Goal: Information Seeking & Learning: Learn about a topic

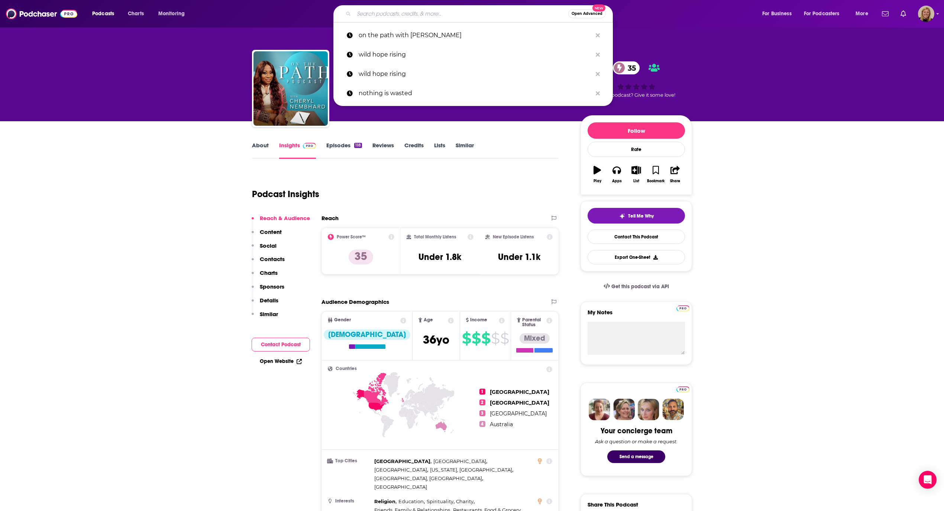
click at [392, 14] on input "Search podcasts, credits, & more..." at bounding box center [461, 14] width 214 height 12
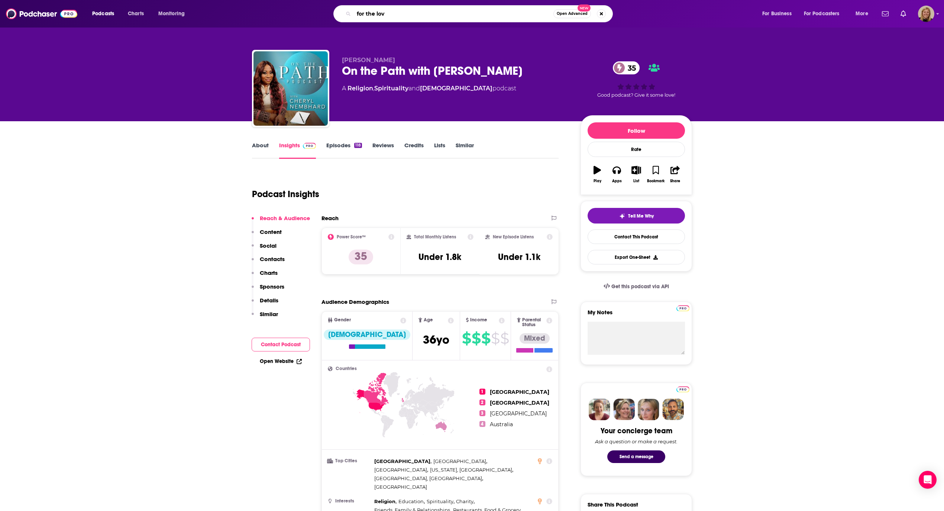
type input "for the love"
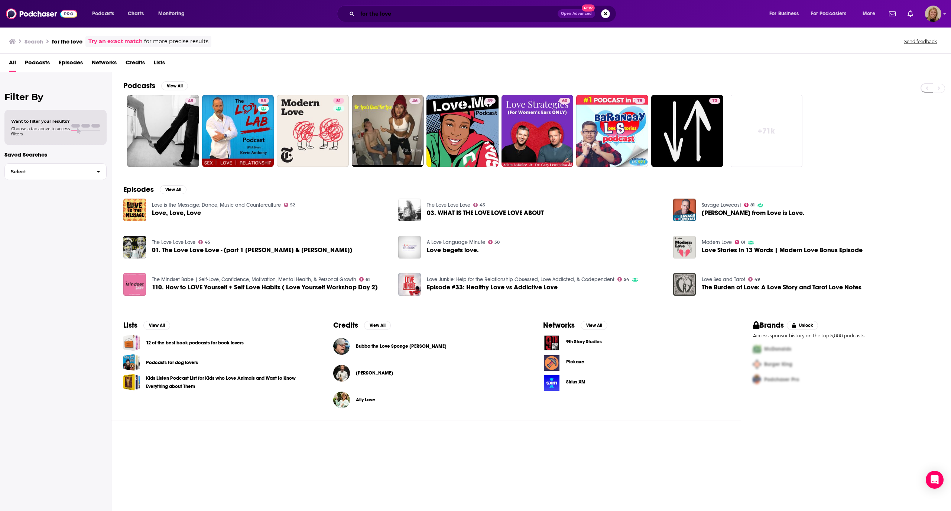
click at [395, 13] on input "for the love" at bounding box center [458, 14] width 200 height 12
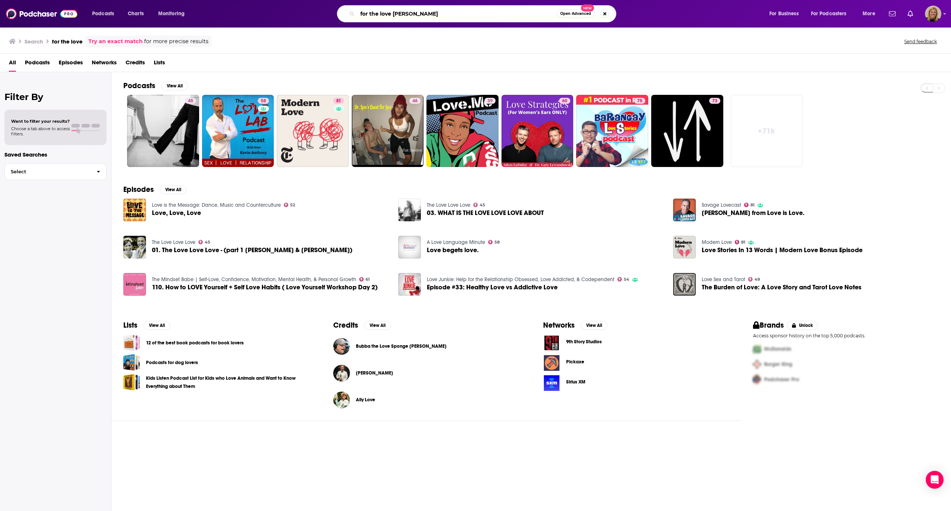
type input "for the love [PERSON_NAME]"
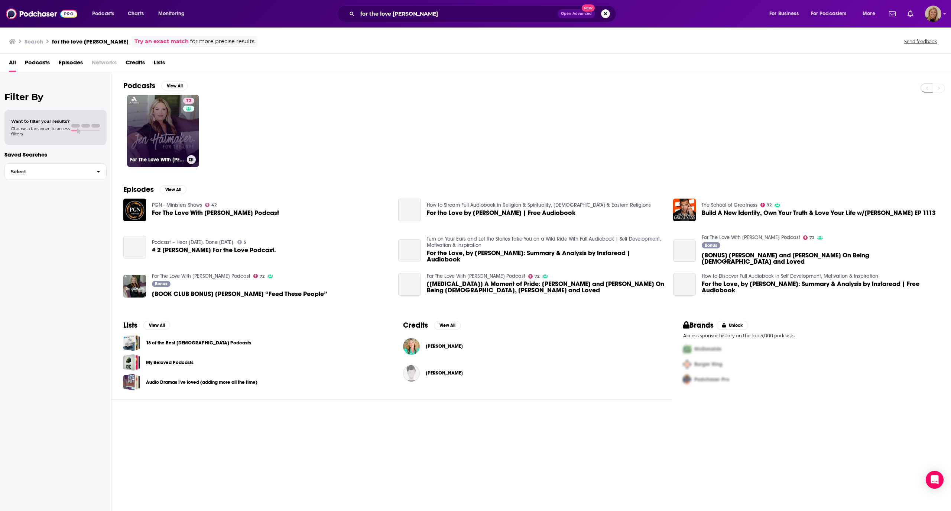
click at [185, 104] on div "72" at bounding box center [189, 126] width 13 height 57
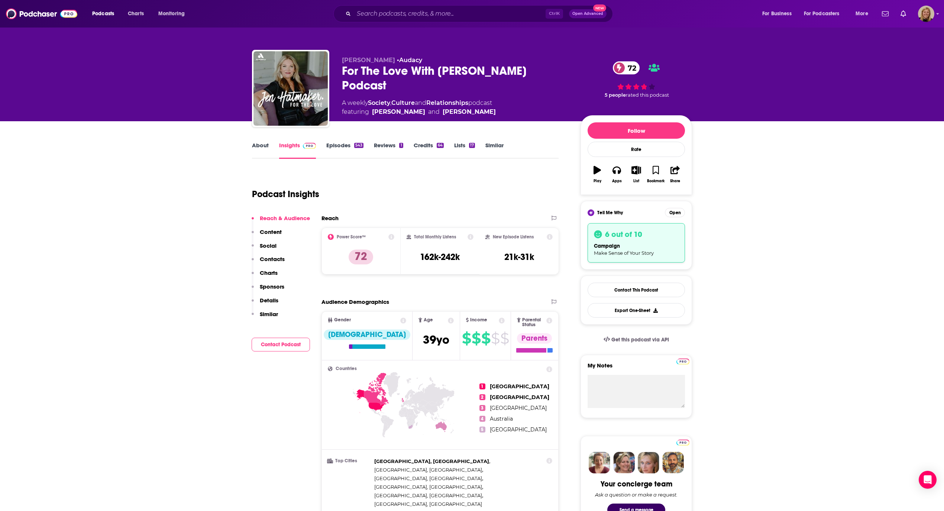
click at [275, 339] on button "Contact Podcast" at bounding box center [281, 344] width 58 height 14
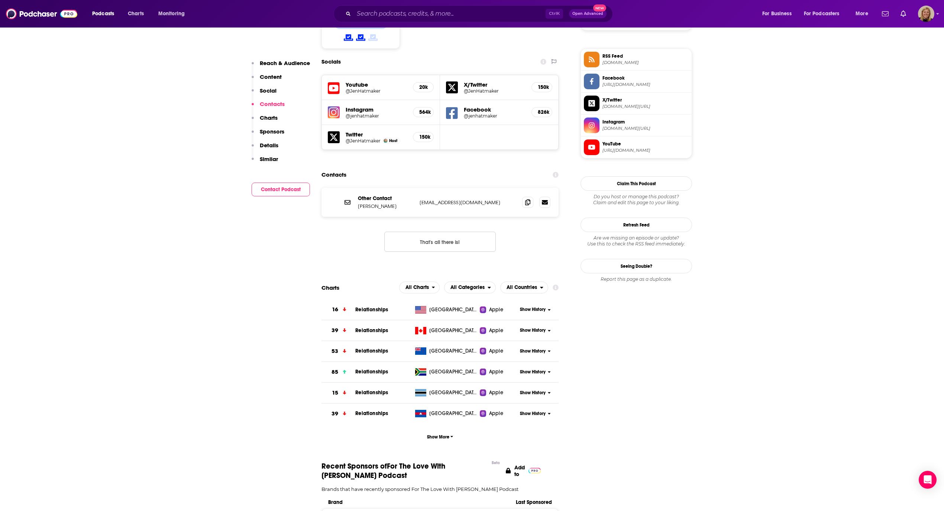
scroll to position [653, 0]
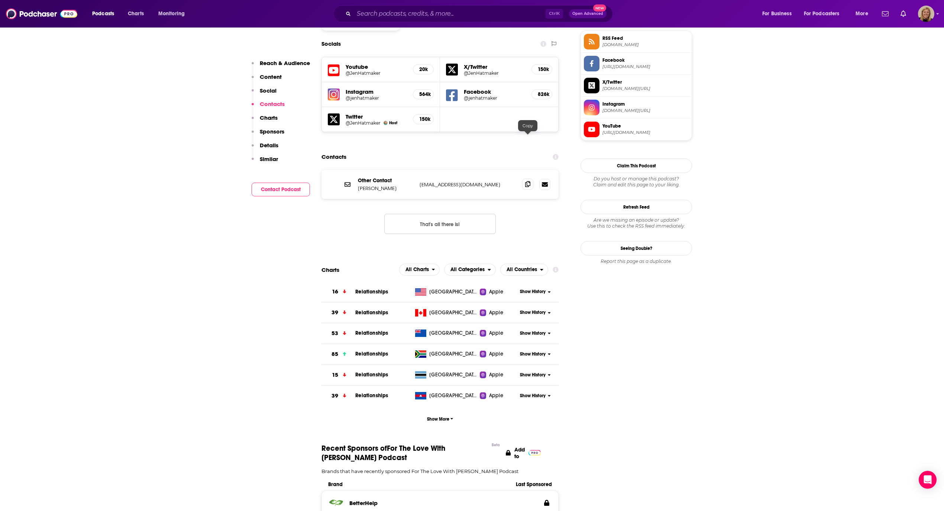
click at [527, 181] on icon at bounding box center [527, 184] width 5 height 6
click at [424, 11] on input "Search podcasts, credits, & more..." at bounding box center [450, 14] width 192 height 12
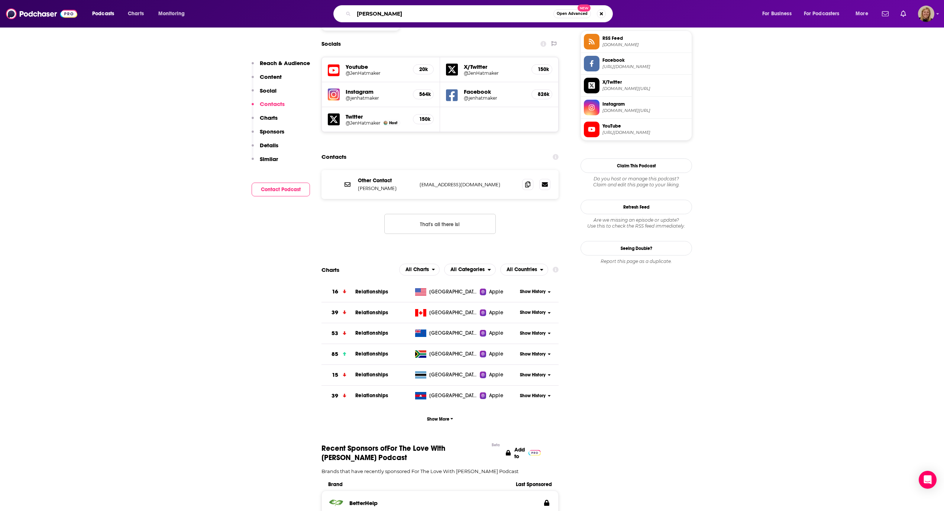
type input "[PERSON_NAME]"
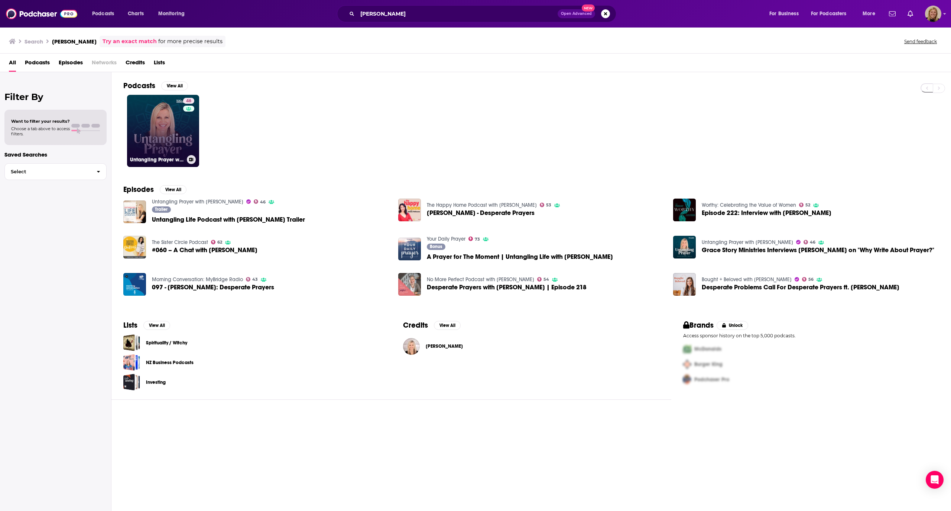
click at [163, 130] on link "46 Untangling Prayer with [PERSON_NAME]" at bounding box center [163, 131] width 72 height 72
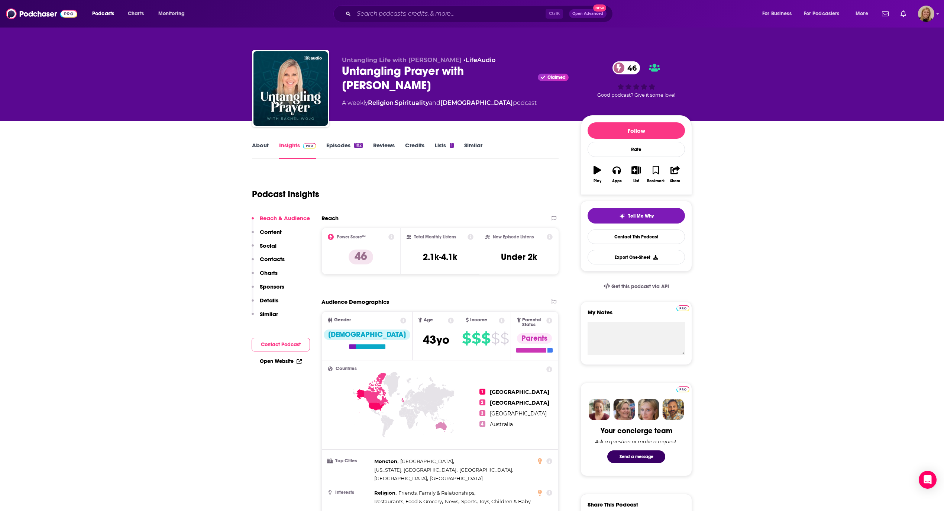
click at [258, 145] on link "About" at bounding box center [260, 150] width 17 height 17
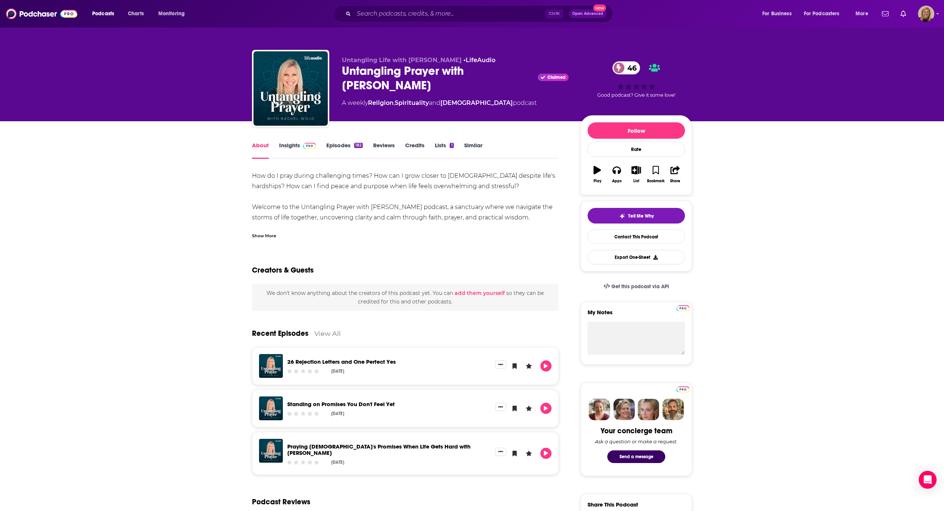
click at [176, 205] on div "About Insights Episodes 182 Reviews Credits Lists 1 Similar How do I pray durin…" at bounding box center [472, 517] width 944 height 793
click at [295, 143] on link "Insights" at bounding box center [297, 150] width 37 height 17
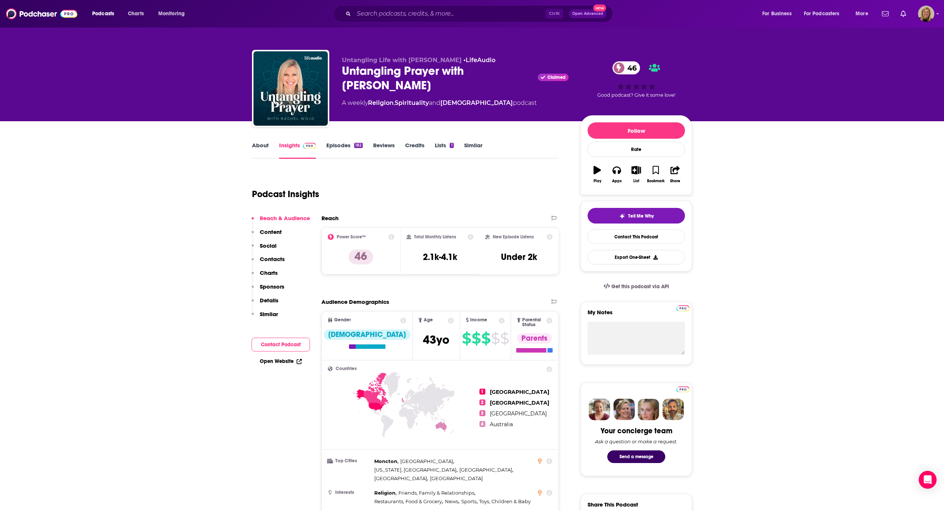
click at [278, 345] on button "Contact Podcast" at bounding box center [281, 344] width 58 height 14
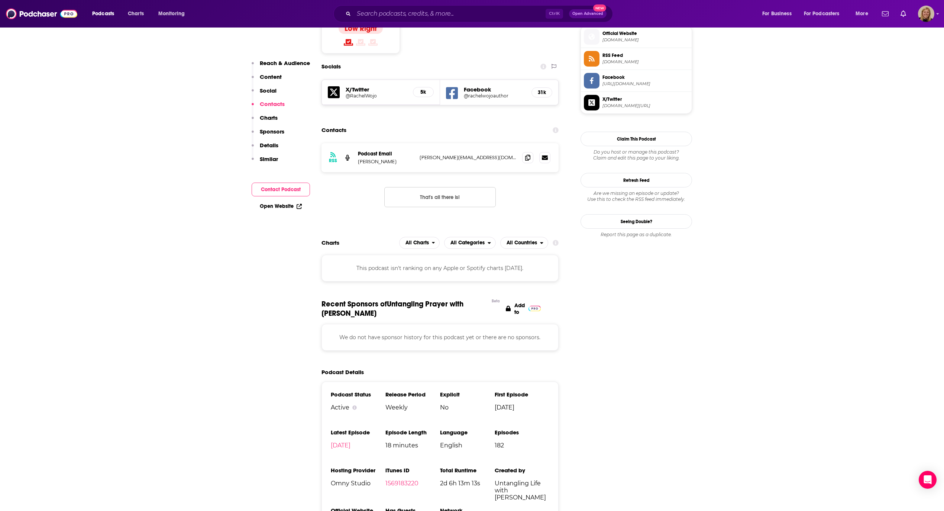
scroll to position [612, 0]
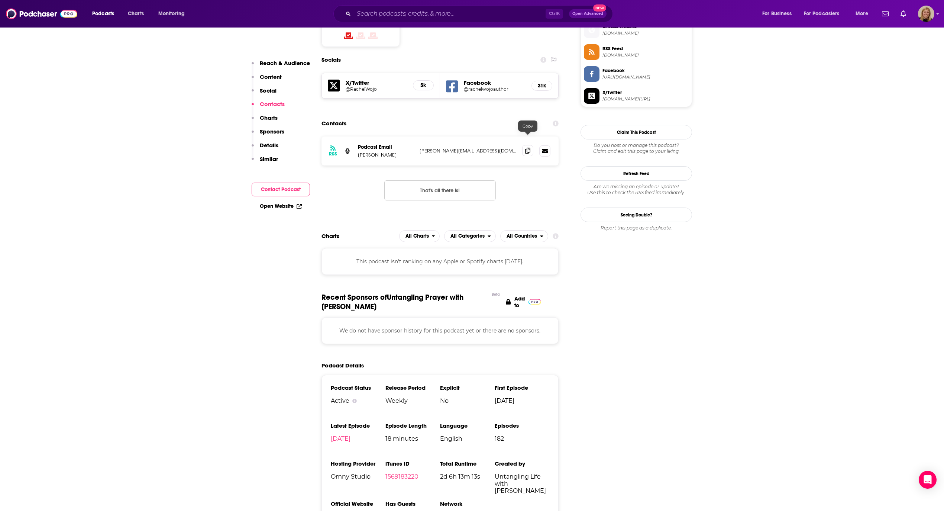
click at [528, 148] on icon at bounding box center [527, 151] width 5 height 6
click at [375, 10] on input "Search podcasts, credits, & more..." at bounding box center [450, 14] width 192 height 12
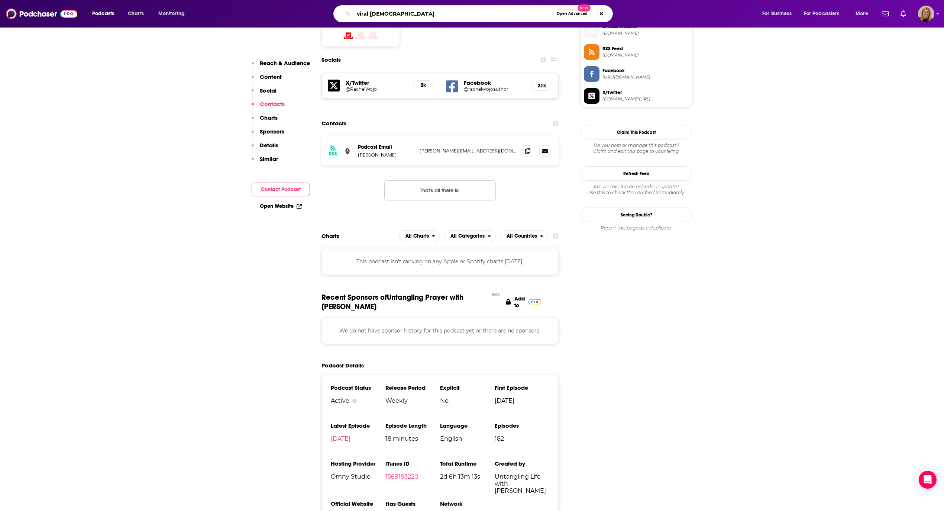
type input "viral [DEMOGRAPHIC_DATA]"
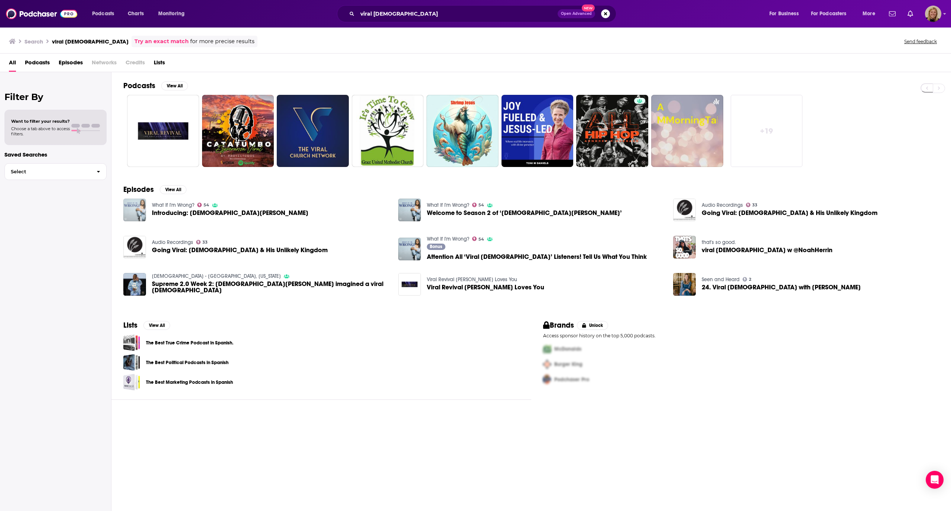
click at [134, 206] on img "Introducing: Viral Jesus" at bounding box center [134, 209] width 23 height 23
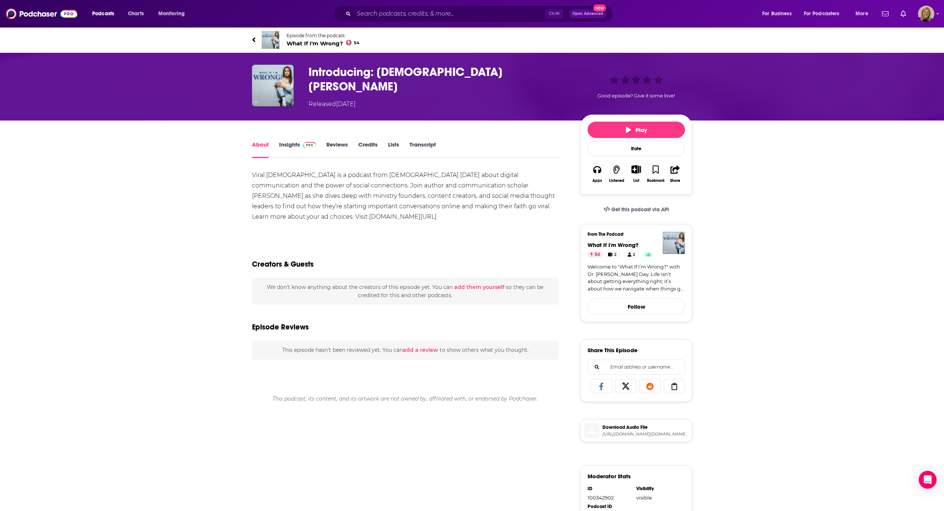
click at [319, 42] on span "What If I'm Wrong? 54" at bounding box center [323, 43] width 73 height 7
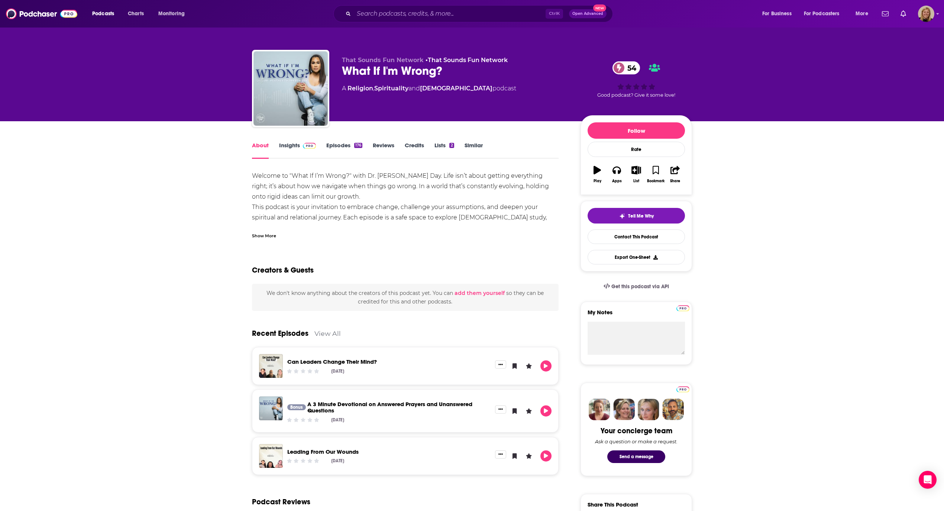
click at [274, 233] on div "Show More" at bounding box center [264, 235] width 24 height 7
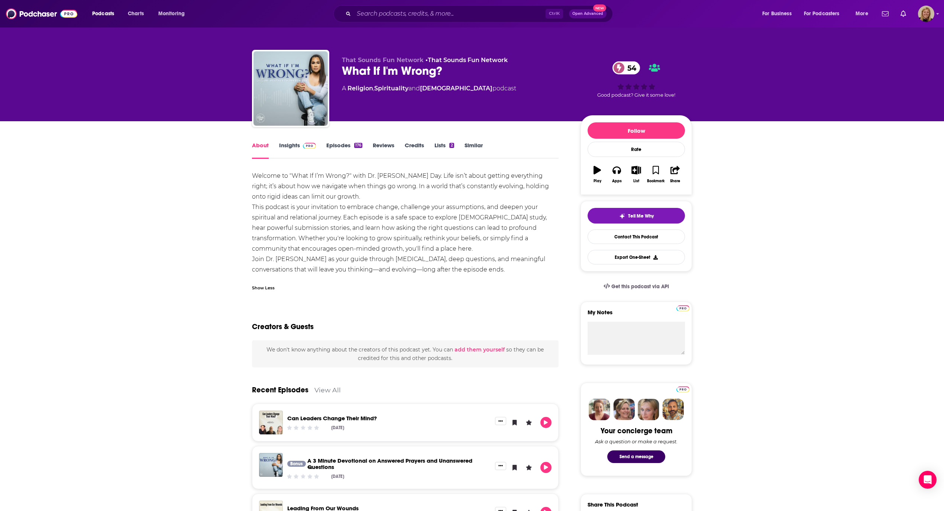
click at [284, 145] on link "Insights" at bounding box center [297, 150] width 37 height 17
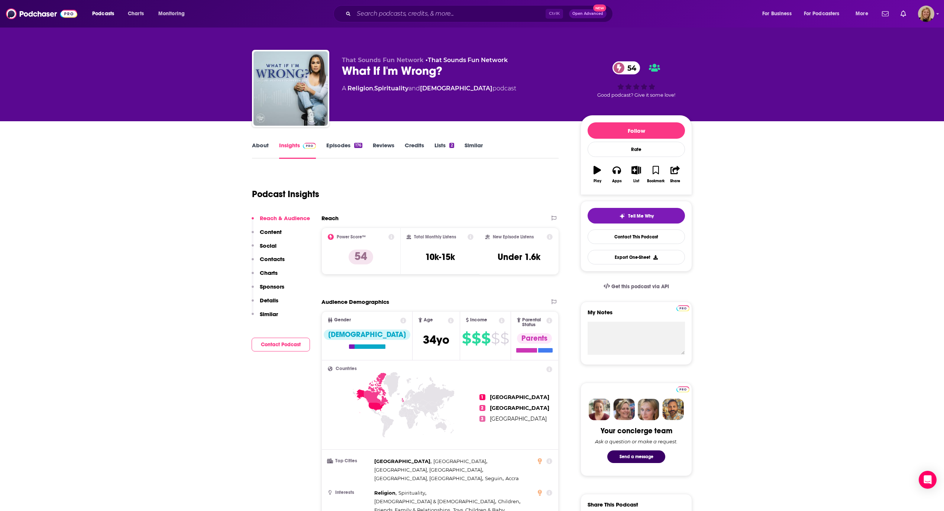
click at [272, 342] on button "Contact Podcast" at bounding box center [281, 344] width 58 height 14
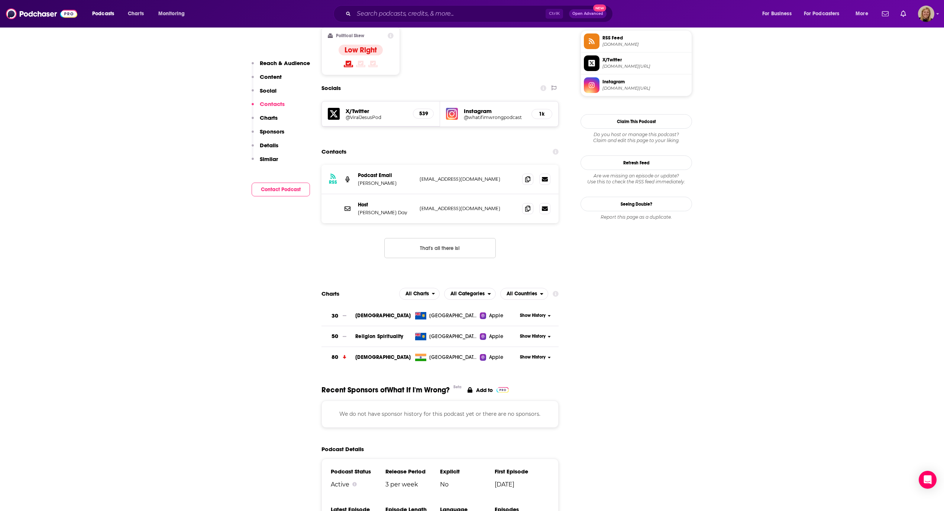
scroll to position [604, 0]
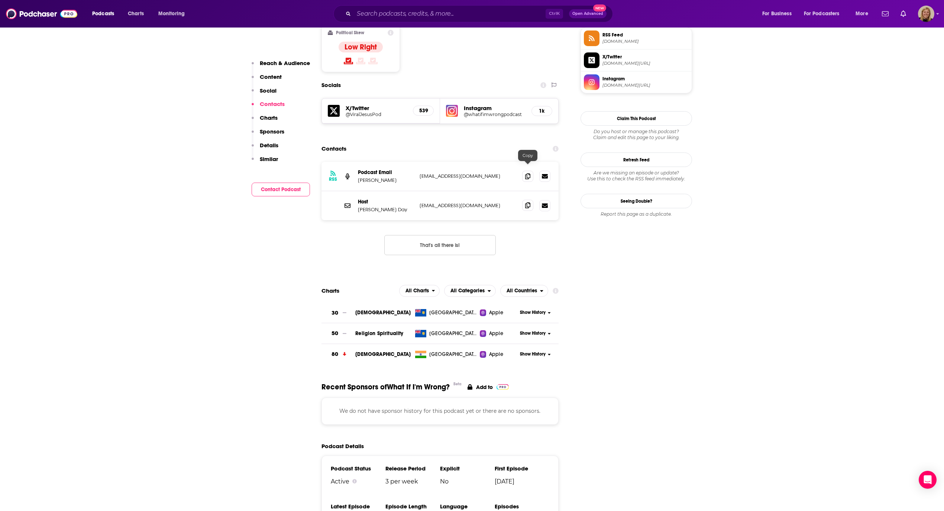
click at [525, 200] on span at bounding box center [527, 205] width 11 height 11
click at [431, 19] on input "Search podcasts, credits, & more..." at bounding box center [450, 14] width 192 height 12
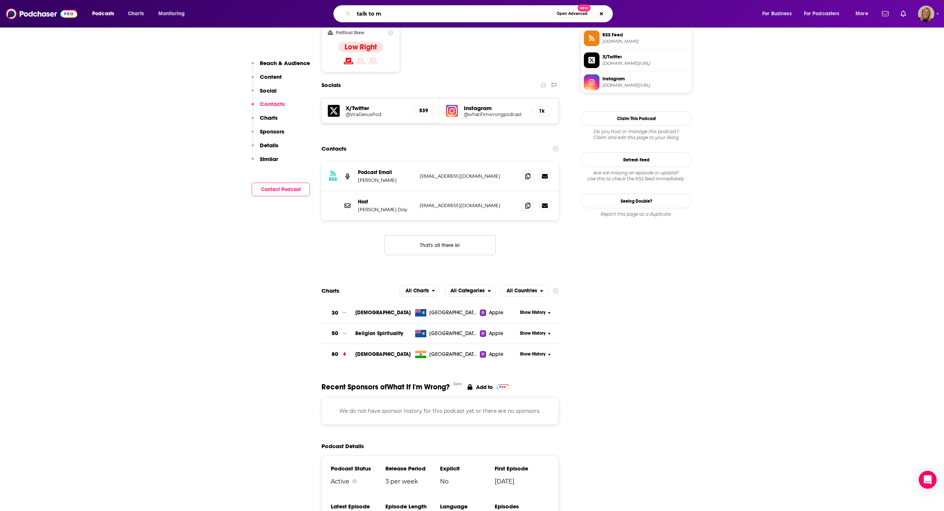
type input "talk to me"
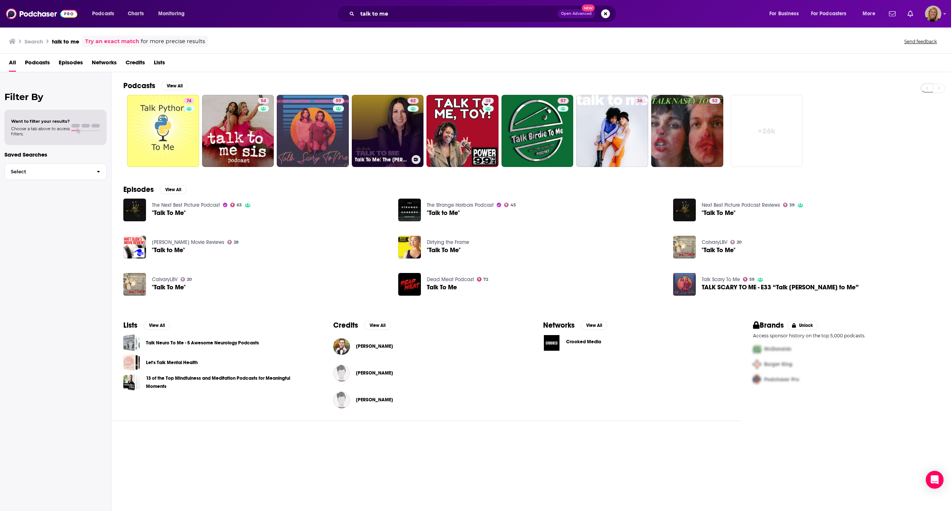
click at [387, 130] on link "62 Talk To Me: The [PERSON_NAME] Podcast" at bounding box center [388, 131] width 72 height 72
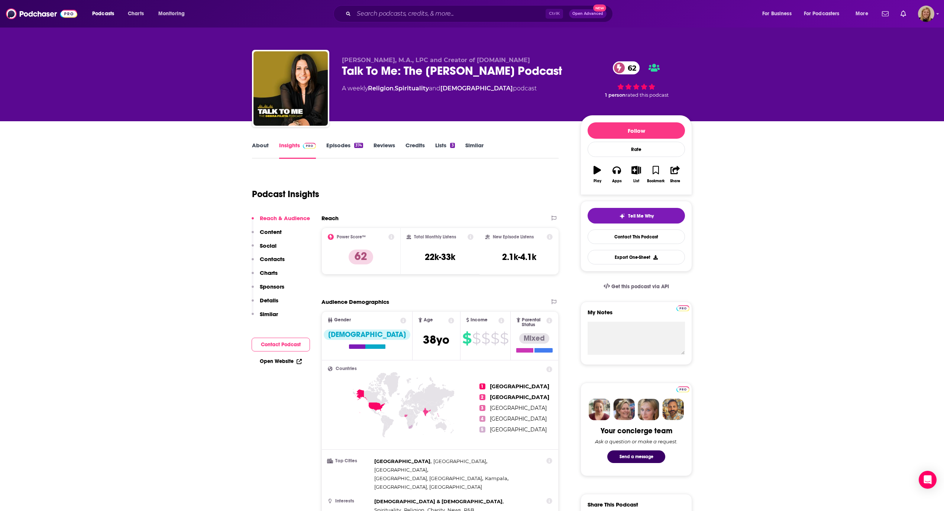
click at [265, 146] on link "About" at bounding box center [260, 150] width 17 height 17
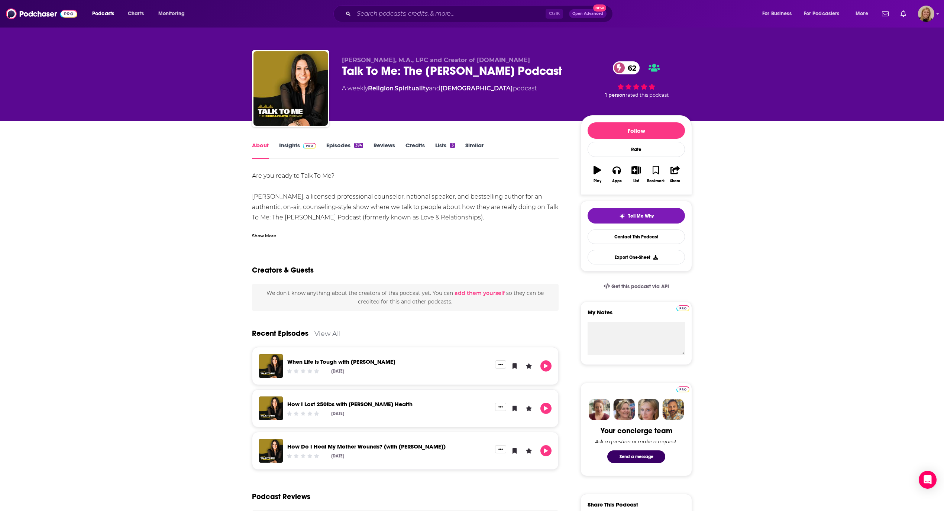
click at [268, 232] on div "Show More" at bounding box center [264, 235] width 24 height 7
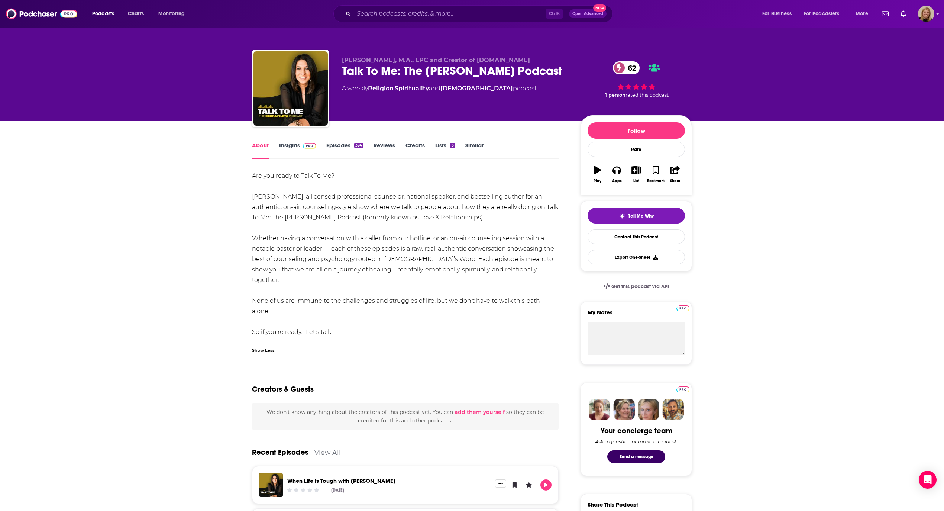
click at [292, 143] on link "Insights" at bounding box center [297, 150] width 37 height 17
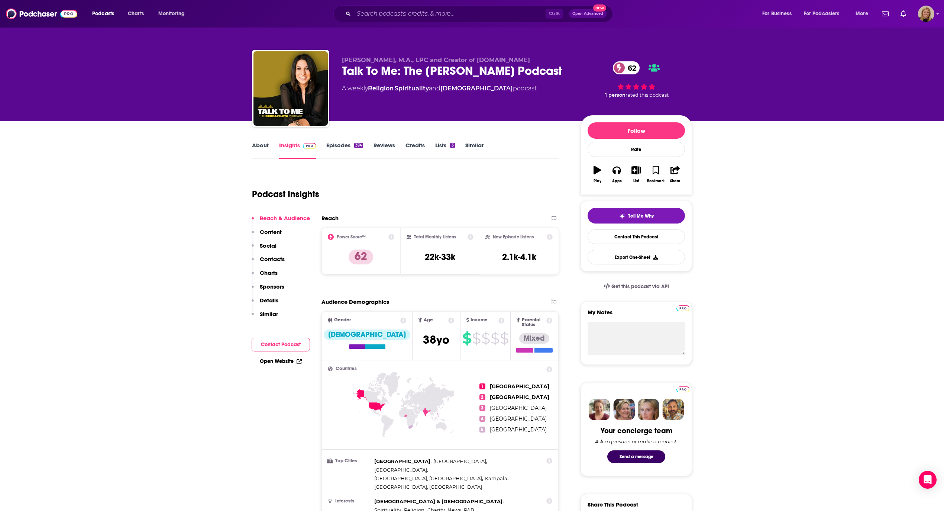
click at [276, 346] on button "Contact Podcast" at bounding box center [281, 344] width 58 height 14
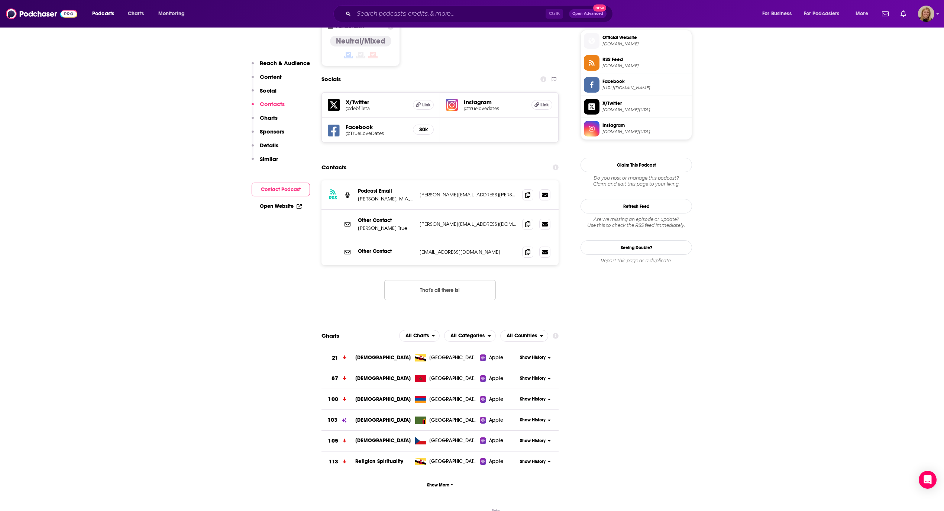
scroll to position [611, 0]
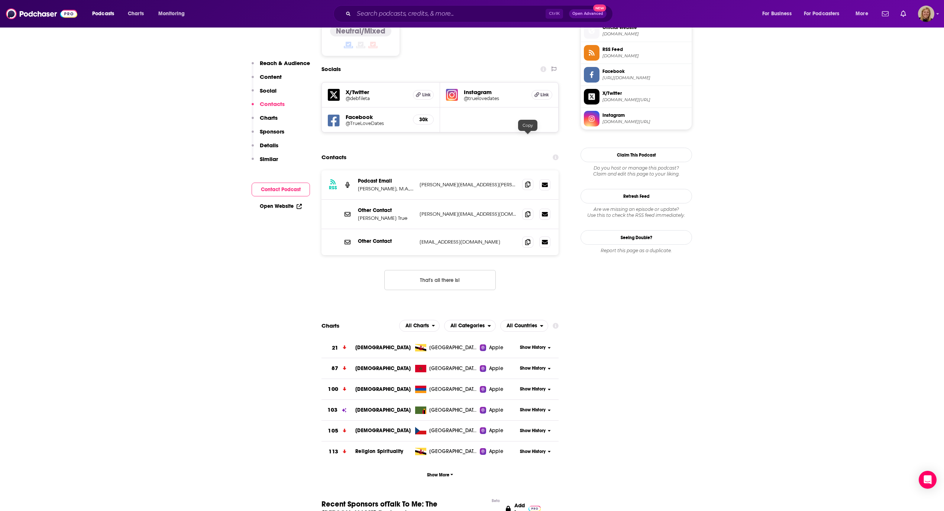
click at [527, 181] on icon at bounding box center [527, 184] width 5 height 6
click at [380, 9] on input "Search podcasts, credits, & more..." at bounding box center [450, 14] width 192 height 12
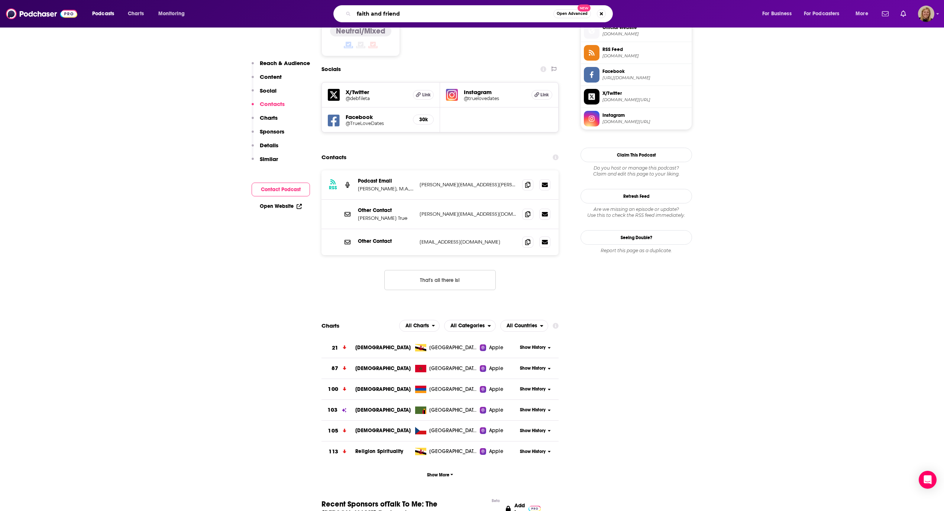
type input "faith and friends"
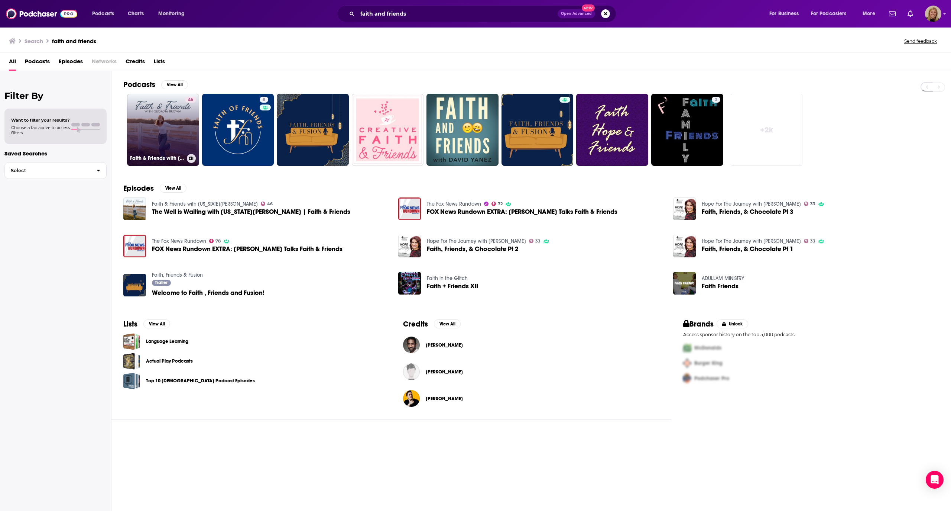
click at [176, 135] on link "46 Faith & Friends with [US_STATE][PERSON_NAME]" at bounding box center [163, 130] width 72 height 72
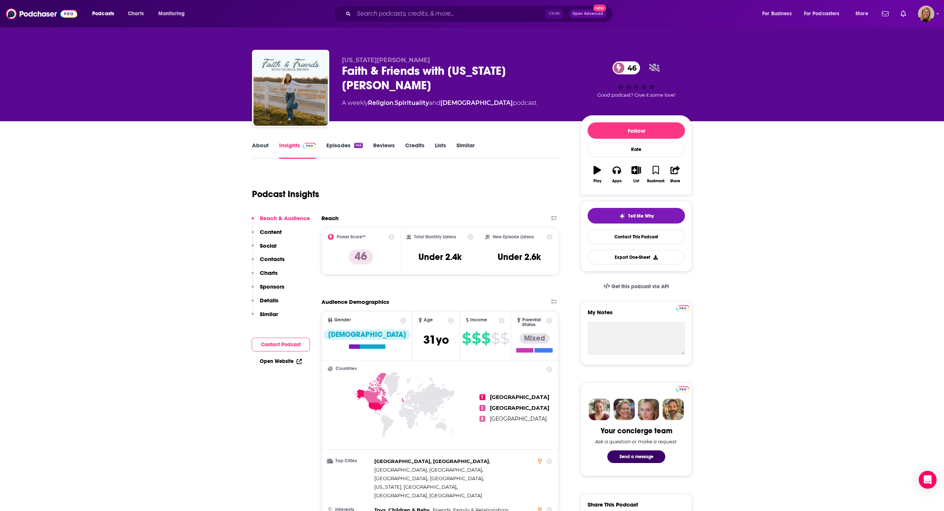
click at [261, 144] on link "About" at bounding box center [260, 150] width 17 height 17
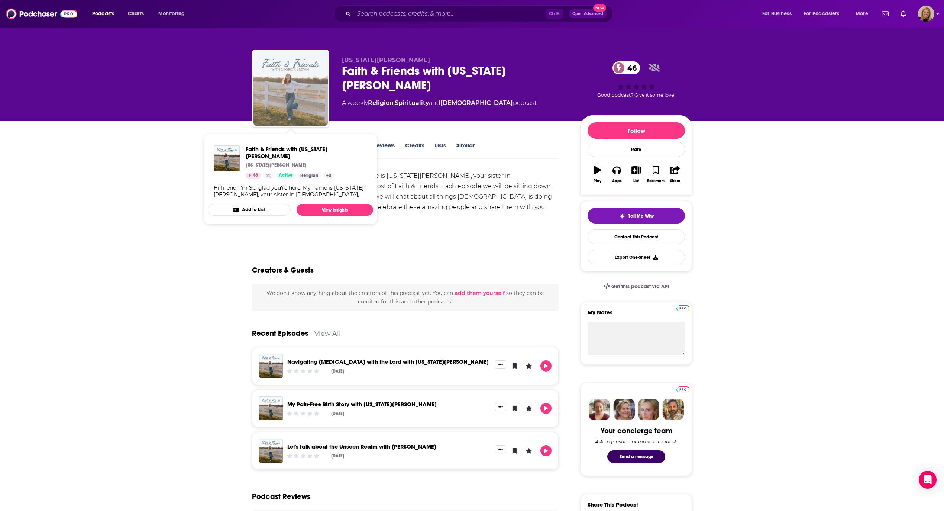
click at [293, 82] on img "Faith & Friends with Georgia Williams" at bounding box center [290, 88] width 74 height 74
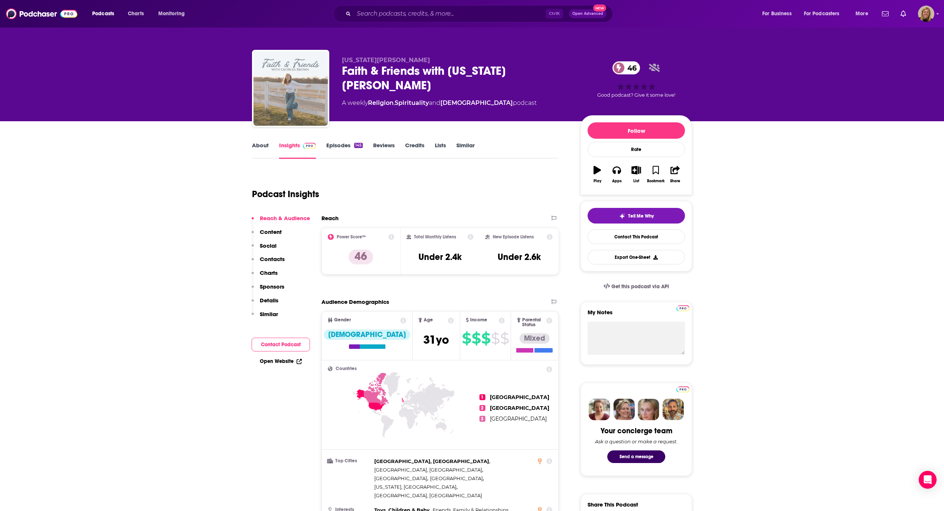
click at [293, 82] on img "Faith & Friends with Georgia Williams" at bounding box center [290, 88] width 74 height 74
click at [636, 170] on icon "button" at bounding box center [636, 170] width 9 height 8
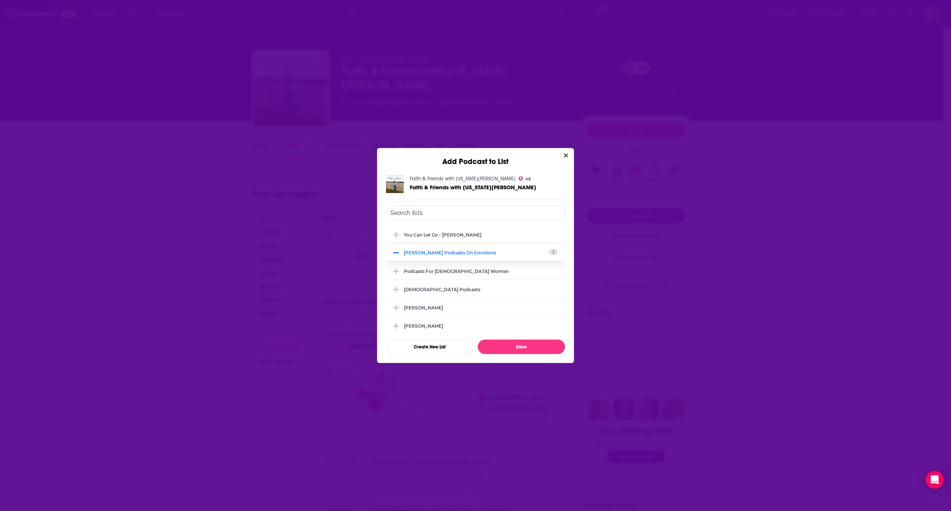
click at [465, 258] on div "[PERSON_NAME] podcasts on emotions" at bounding box center [475, 252] width 179 height 16
click at [459, 213] on input "Add Podcast To List" at bounding box center [475, 212] width 179 height 15
type input "r"
type input "f"
click at [444, 272] on div "Podcasts for [DEMOGRAPHIC_DATA] Women" at bounding box center [458, 271] width 109 height 6
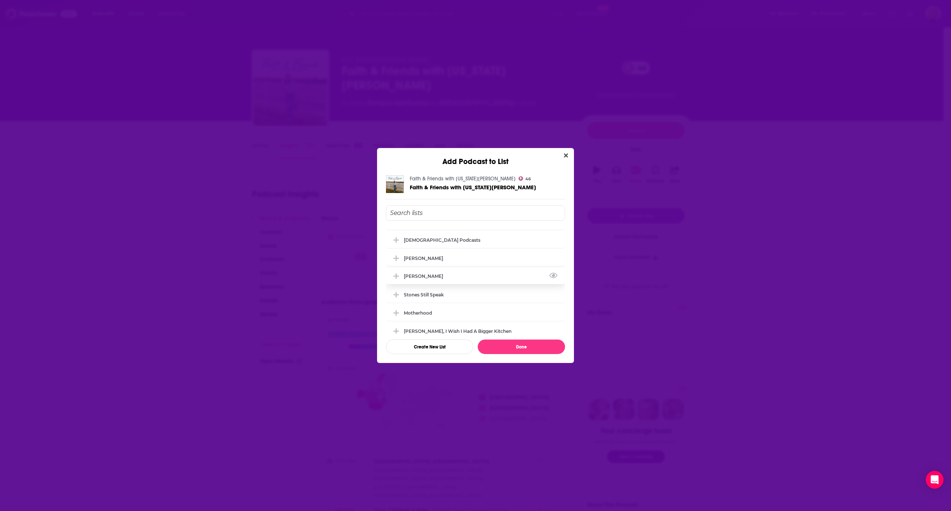
scroll to position [99, 0]
click at [460, 259] on div "Motherhood" at bounding box center [475, 263] width 179 height 16
click at [455, 294] on div "For [DEMOGRAPHIC_DATA] Teachers" at bounding box center [475, 296] width 179 height 16
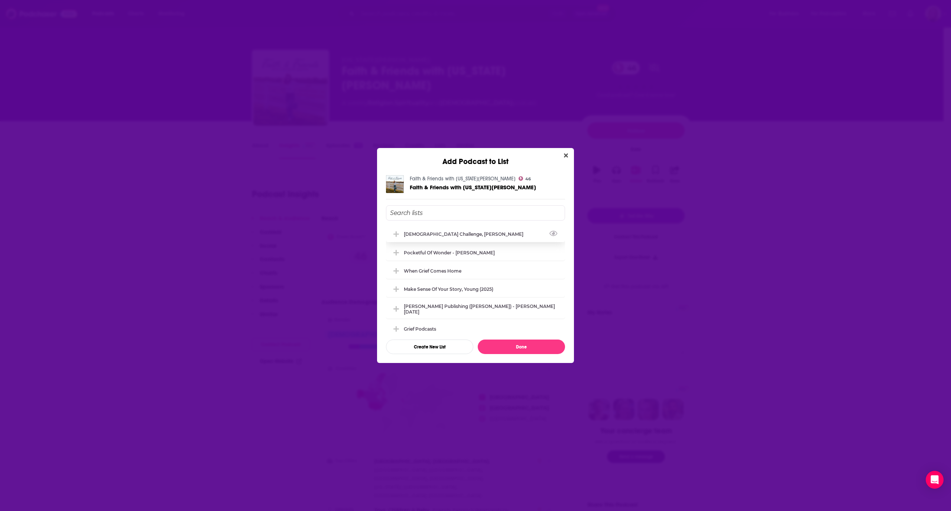
click at [466, 231] on div "[DEMOGRAPHIC_DATA] Challenge, [PERSON_NAME]" at bounding box center [466, 234] width 124 height 6
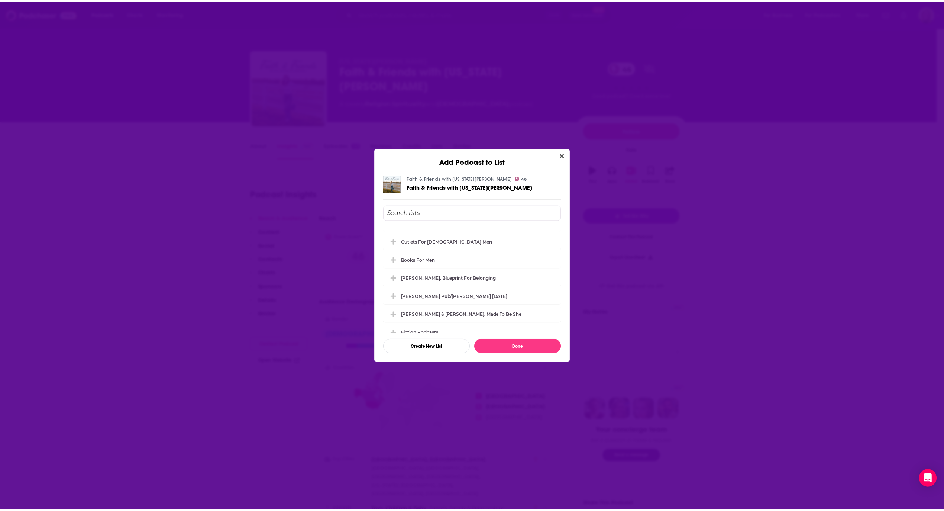
scroll to position [676, 0]
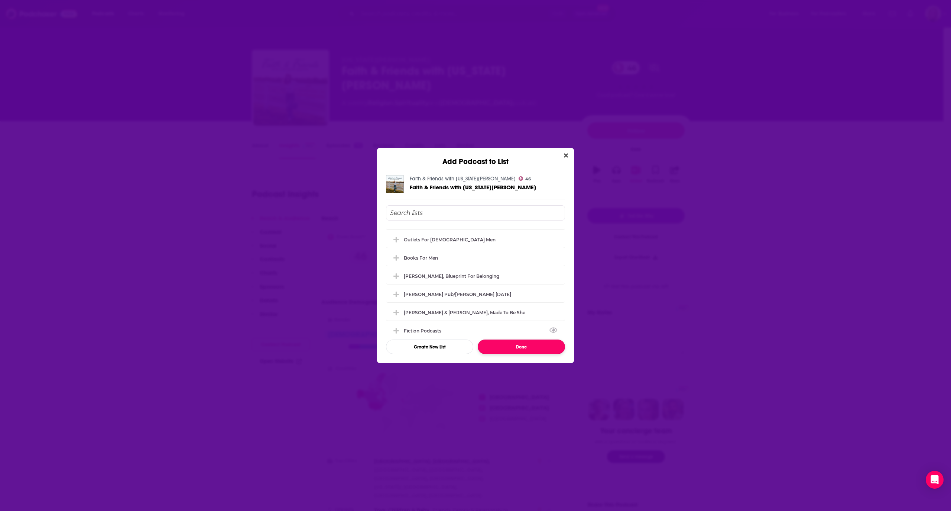
click at [516, 348] on button "Done" at bounding box center [521, 346] width 87 height 14
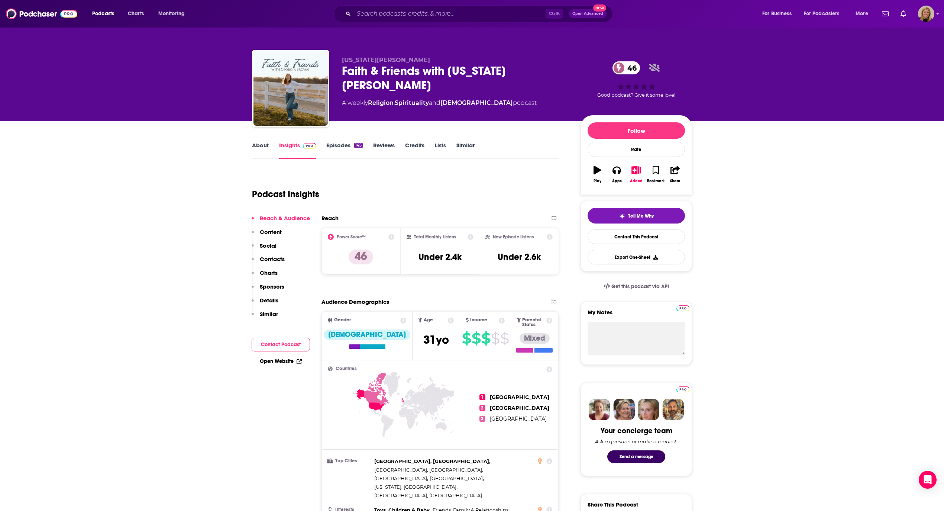
click at [296, 344] on button "Contact Podcast" at bounding box center [281, 344] width 58 height 14
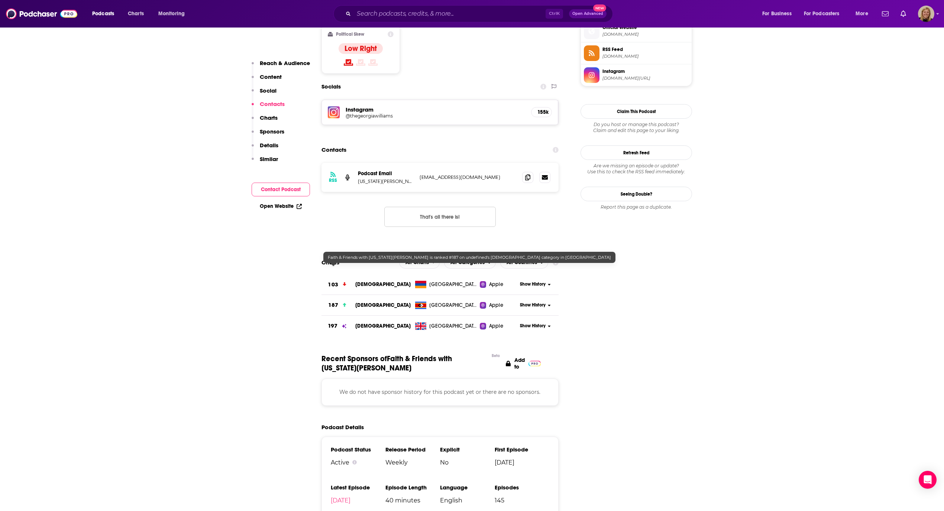
scroll to position [620, 0]
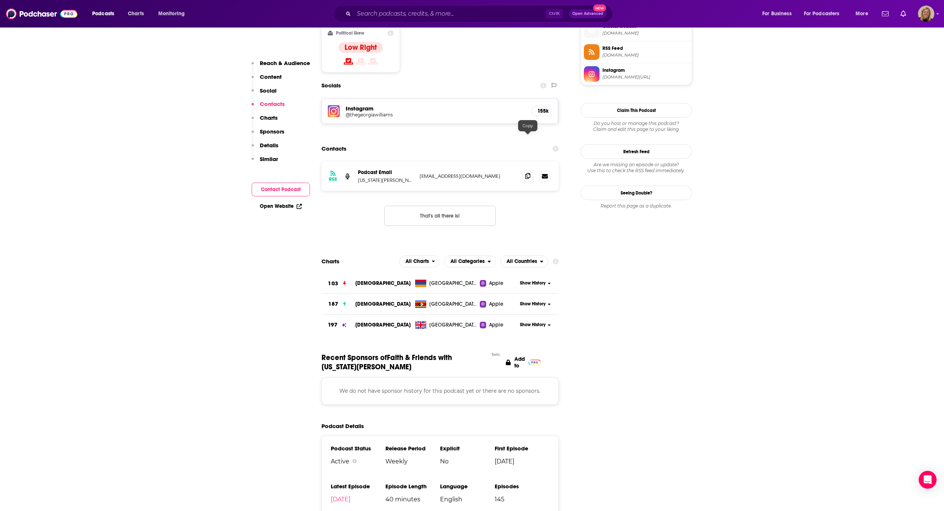
click at [531, 170] on span at bounding box center [527, 175] width 11 height 11
click at [417, 8] on input "Search podcasts, credits, & more..." at bounding box center [450, 14] width 192 height 12
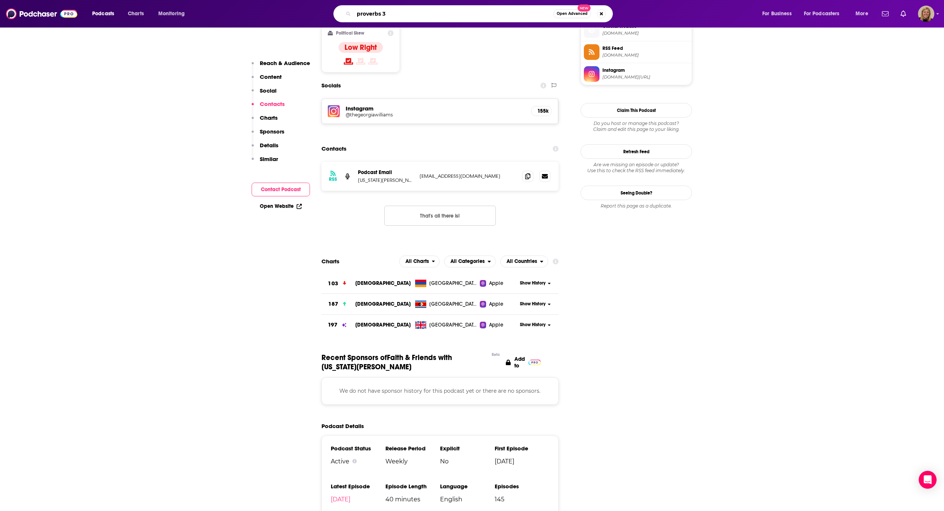
type input "proverbs 31"
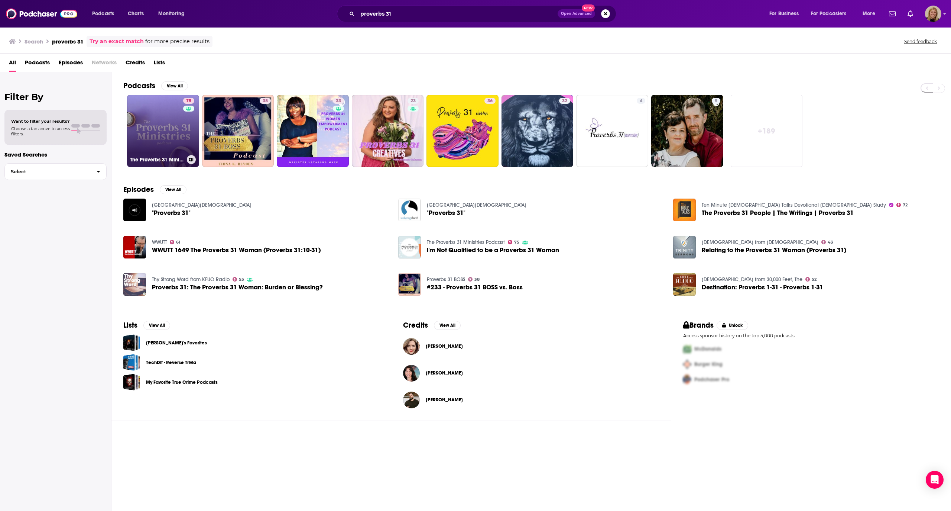
click at [164, 127] on link "75 The Proverbs 31 Ministries Podcast" at bounding box center [163, 131] width 72 height 72
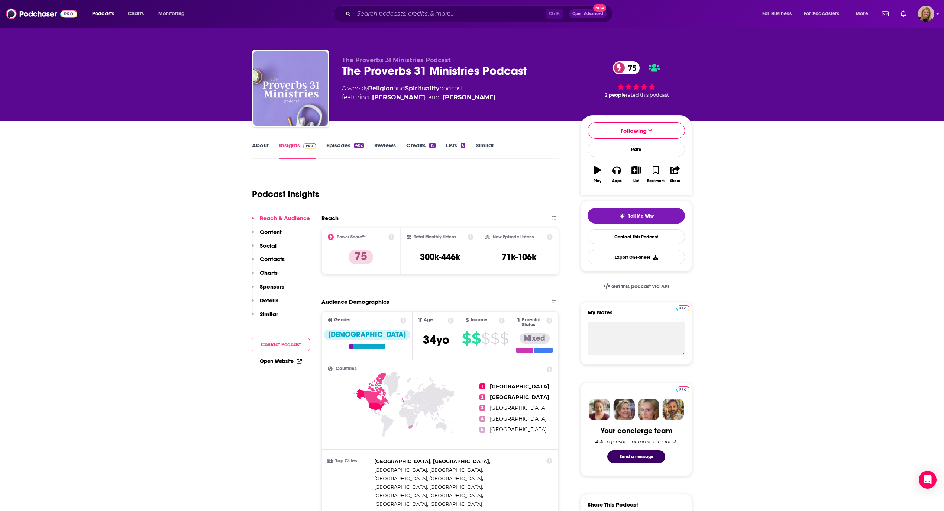
click at [290, 341] on button "Contact Podcast" at bounding box center [281, 344] width 58 height 14
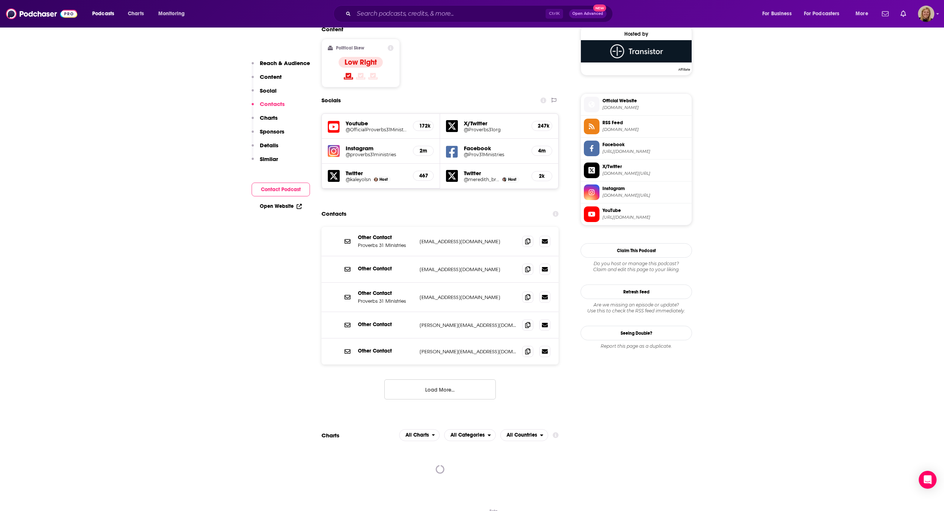
scroll to position [654, 0]
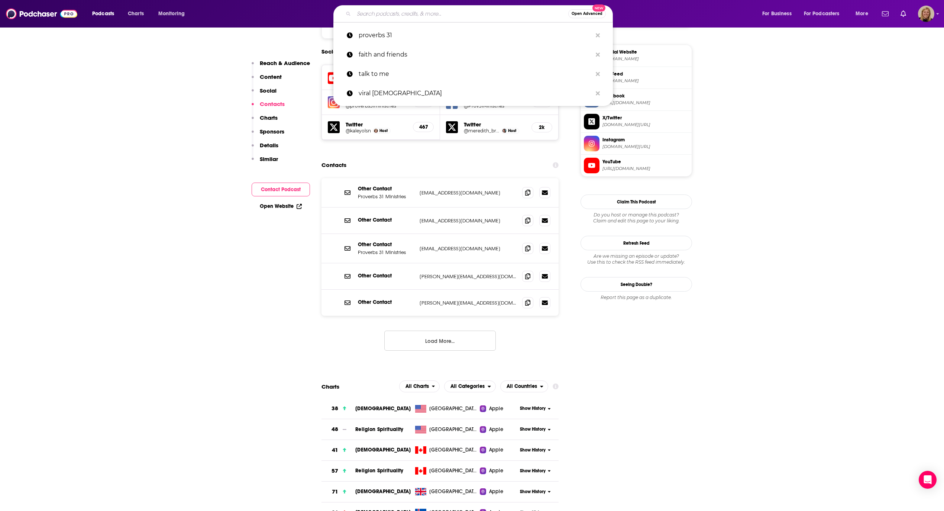
click at [427, 8] on input "Search podcasts, credits, & more..." at bounding box center [461, 14] width 214 height 12
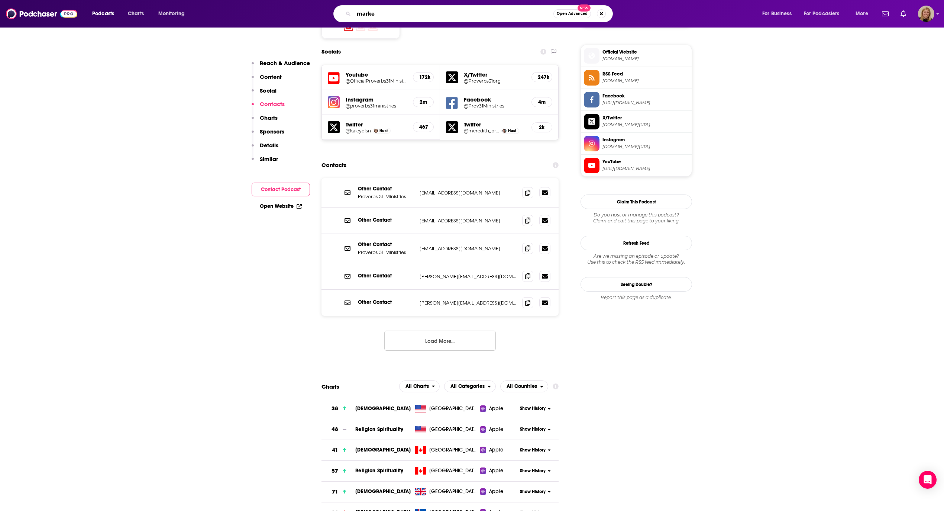
type input "marked"
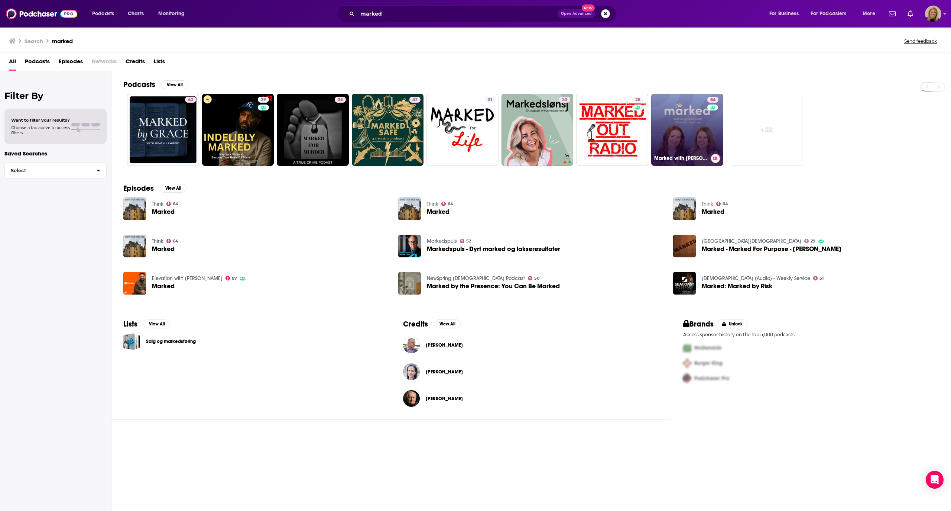
click at [674, 110] on link "54 Marked with [PERSON_NAME] and [PERSON_NAME]" at bounding box center [687, 130] width 72 height 72
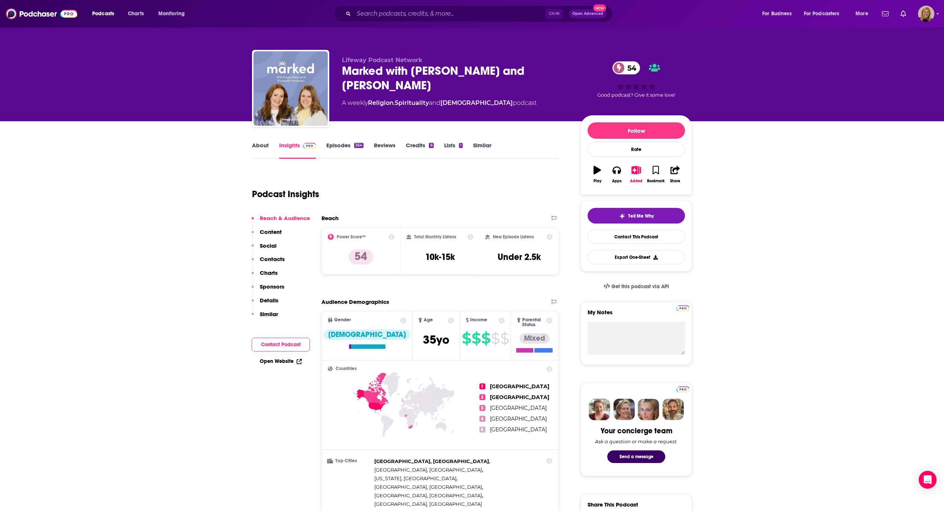
click at [262, 146] on link "About" at bounding box center [260, 150] width 17 height 17
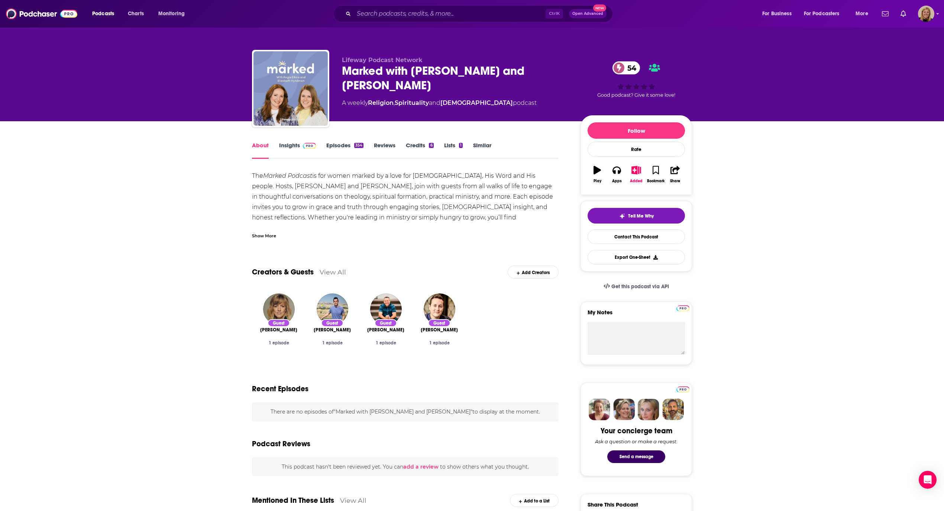
click at [291, 146] on link "Insights" at bounding box center [297, 150] width 37 height 17
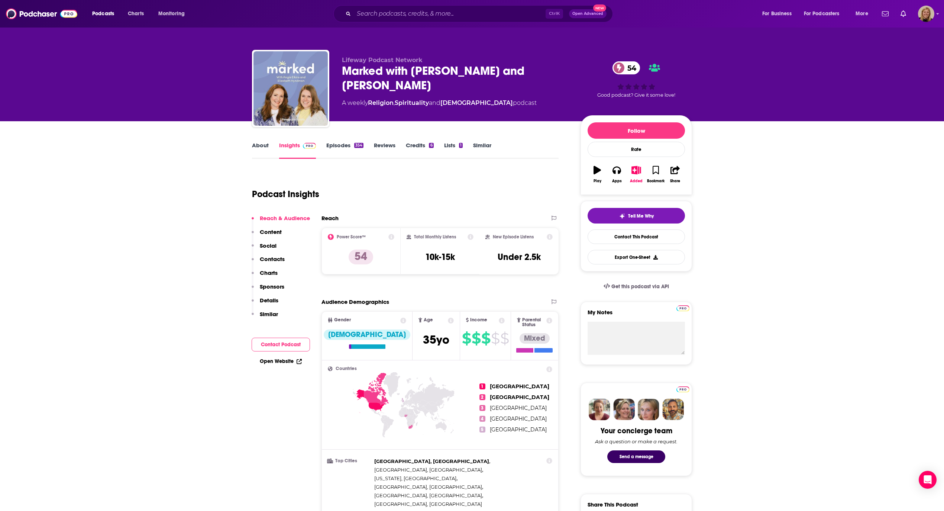
click at [294, 340] on button "Contact Podcast" at bounding box center [281, 344] width 58 height 14
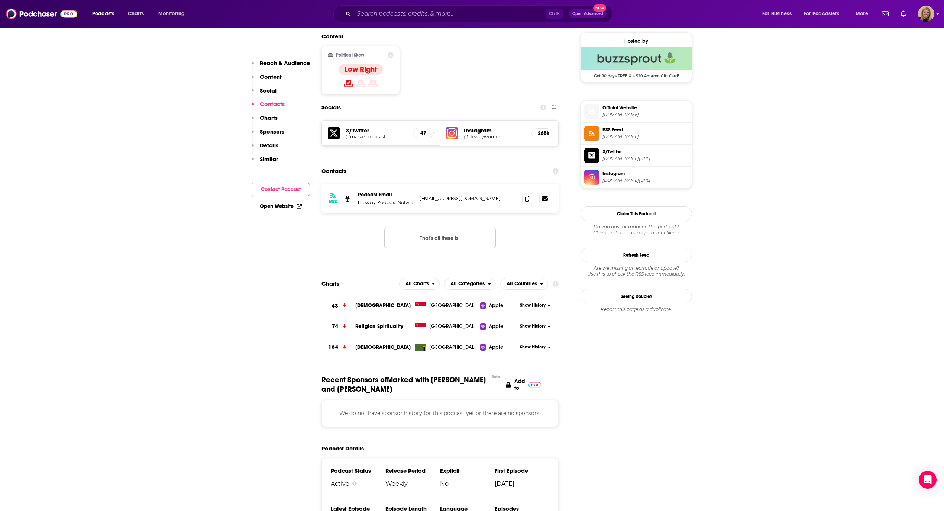
scroll to position [612, 0]
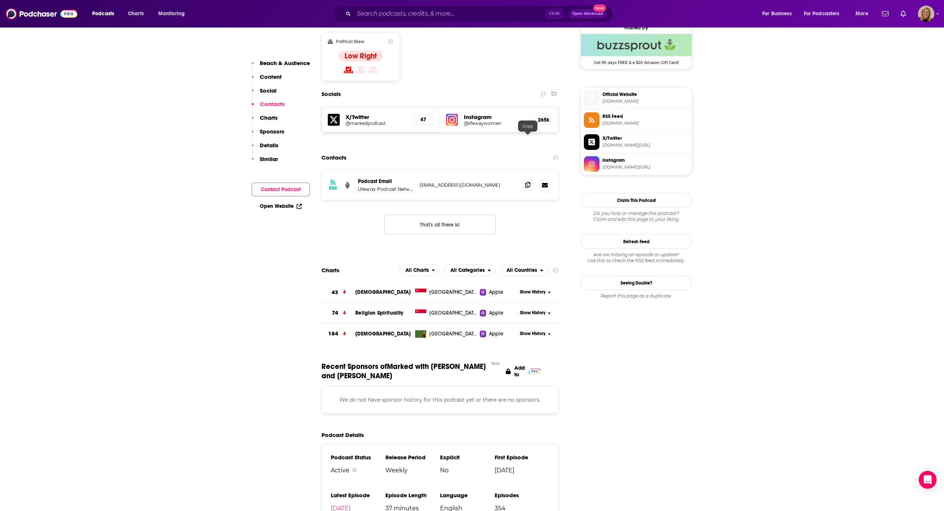
click at [527, 182] on icon at bounding box center [527, 185] width 5 height 6
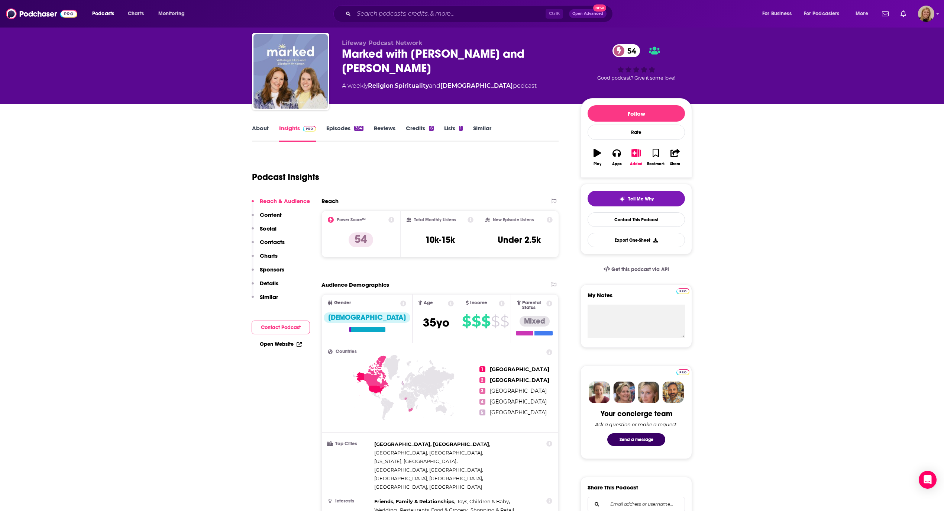
scroll to position [0, 0]
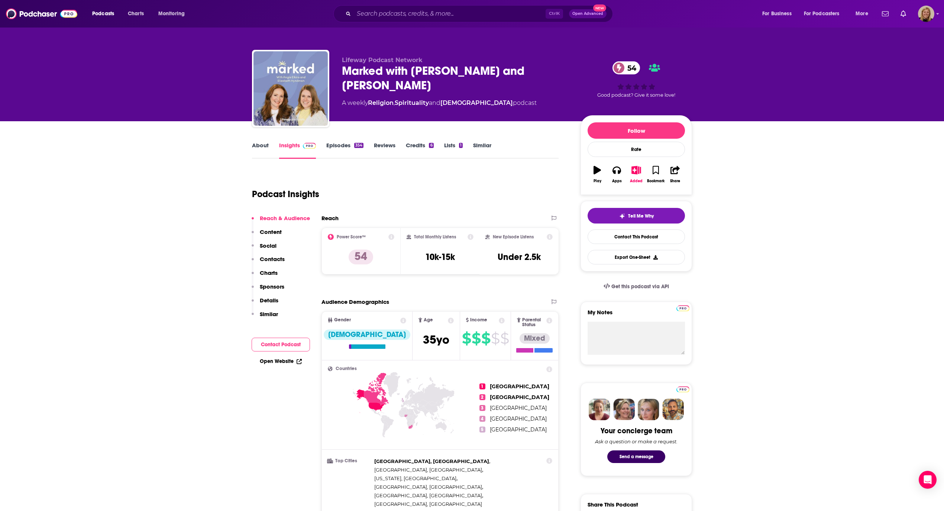
click at [346, 143] on link "Episodes 354" at bounding box center [344, 150] width 37 height 17
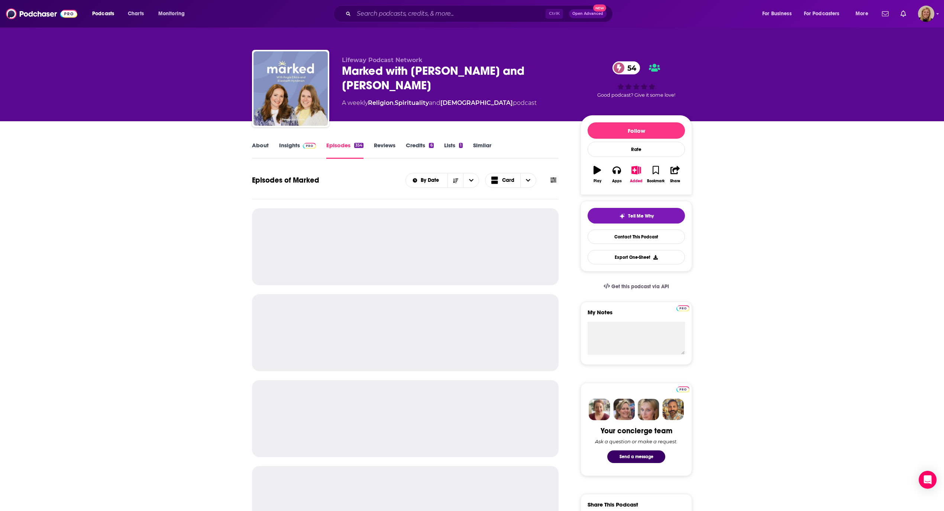
click at [556, 181] on icon at bounding box center [553, 180] width 6 height 6
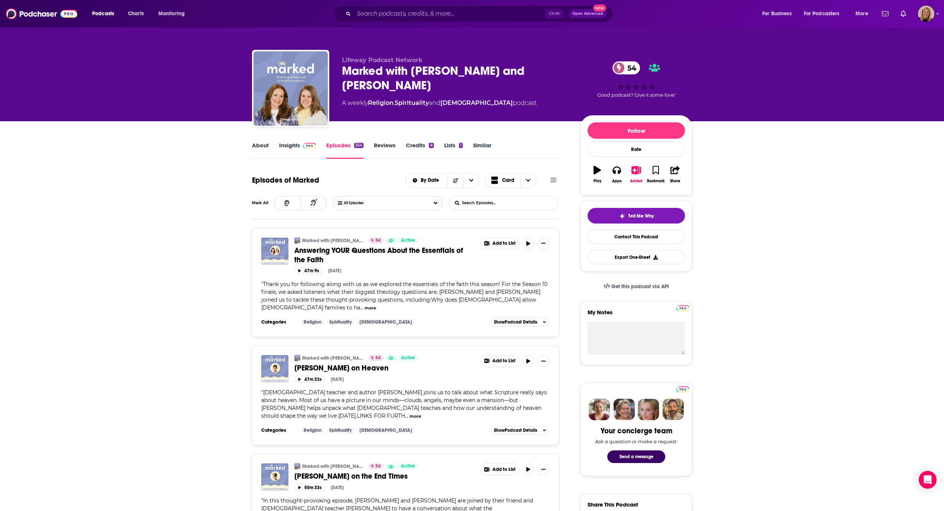
click at [497, 201] on input "List Search Input" at bounding box center [488, 202] width 78 height 13
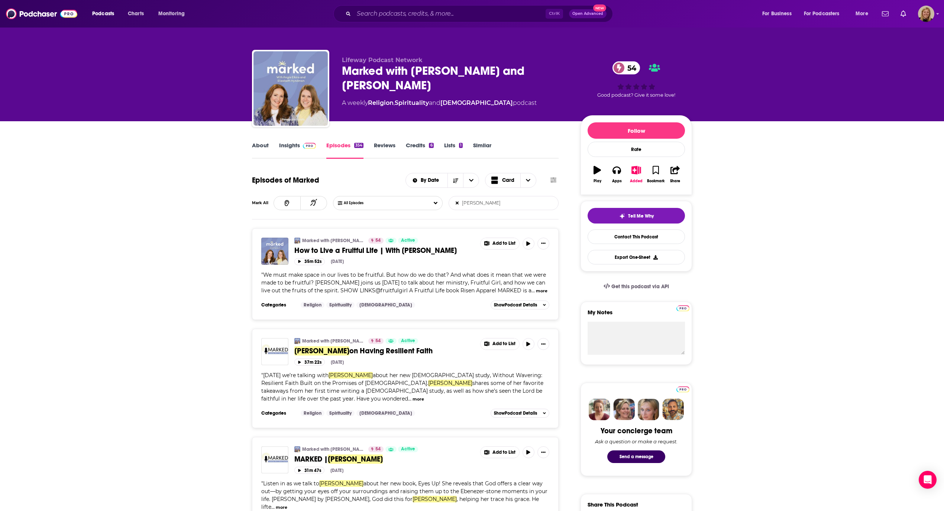
type input "[PERSON_NAME]"
click at [396, 10] on input "Search podcasts, credits, & more..." at bounding box center [450, 14] width 192 height 12
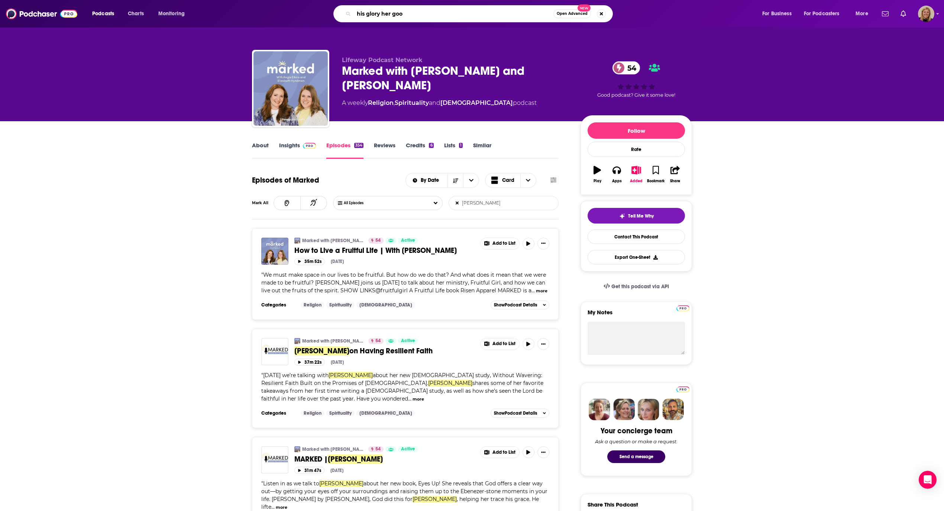
type input "his glory her good"
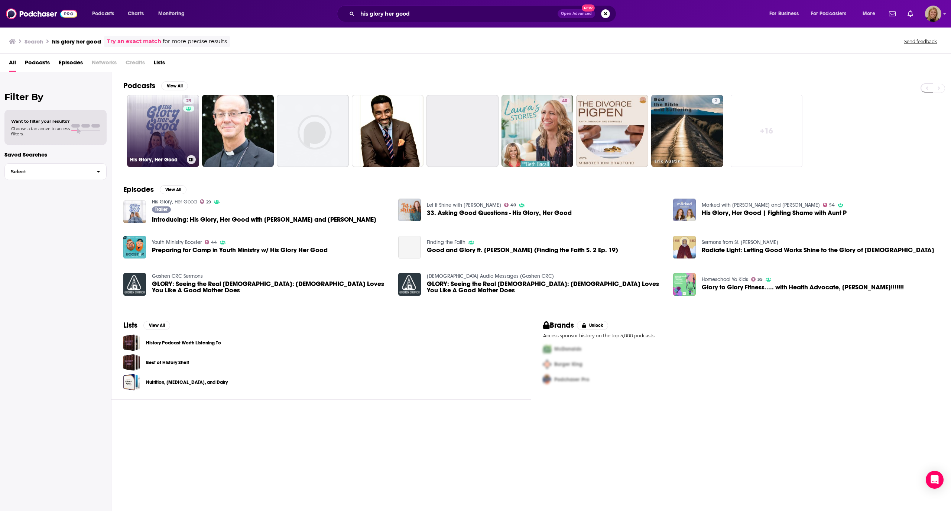
click at [162, 122] on link "29 His Glory, Her Good" at bounding box center [163, 131] width 72 height 72
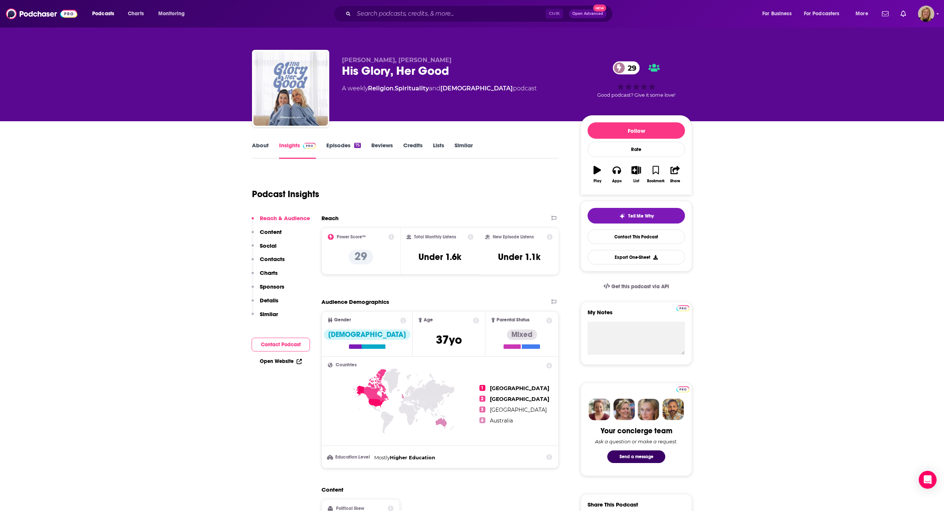
click at [258, 145] on link "About" at bounding box center [260, 150] width 17 height 17
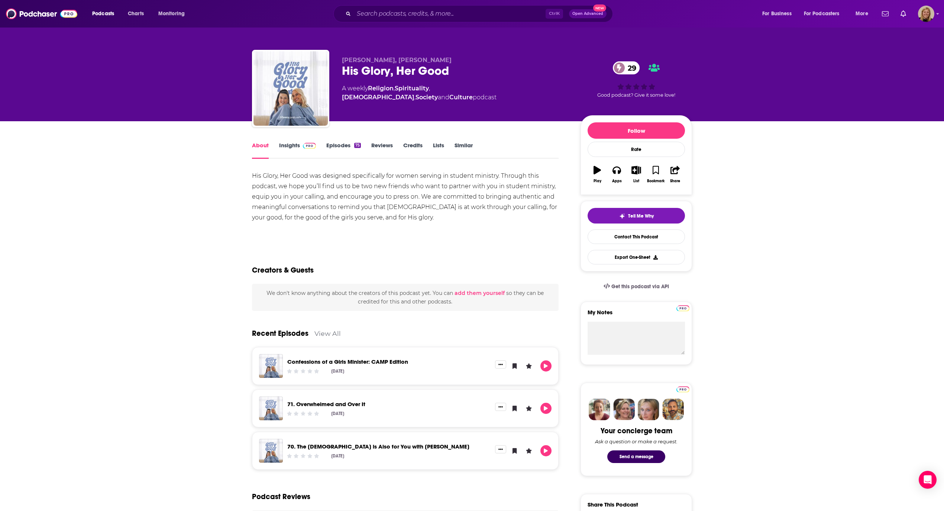
click at [289, 142] on link "Insights" at bounding box center [297, 150] width 37 height 17
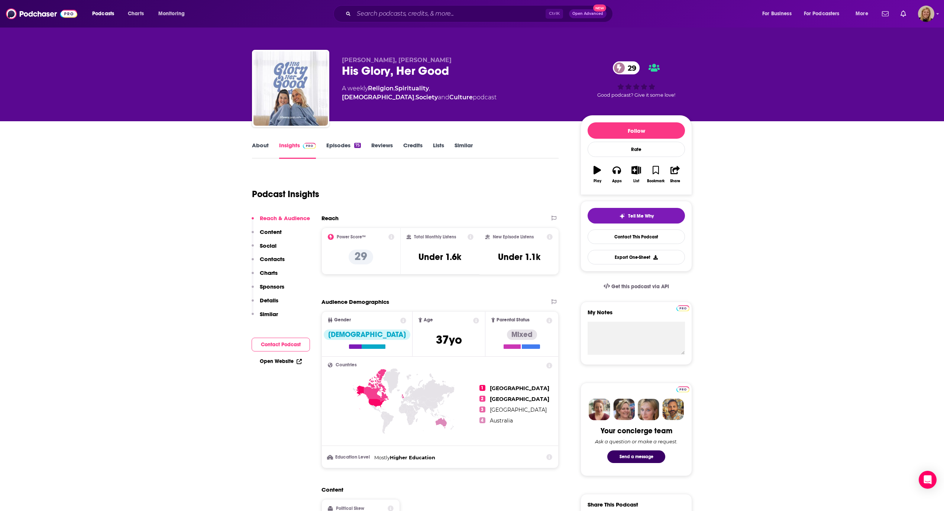
click at [281, 340] on button "Contact Podcast" at bounding box center [281, 344] width 58 height 14
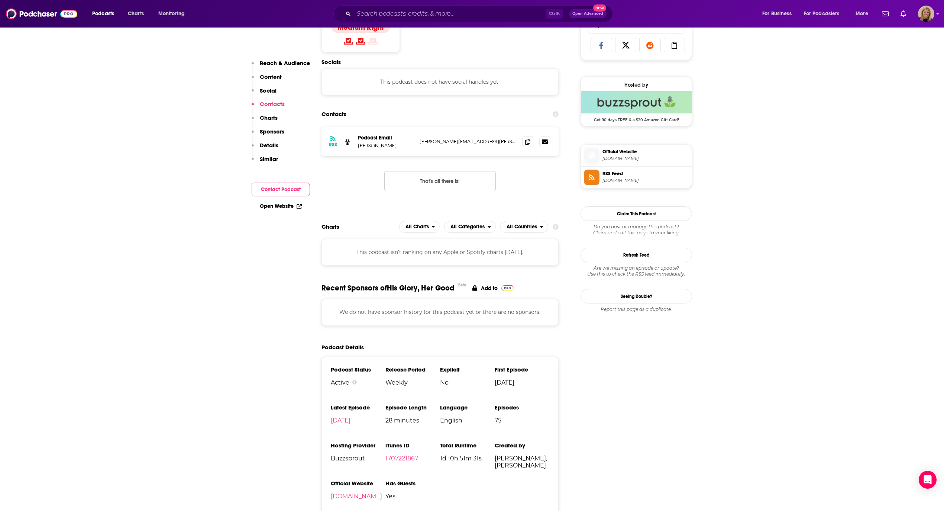
scroll to position [499, 0]
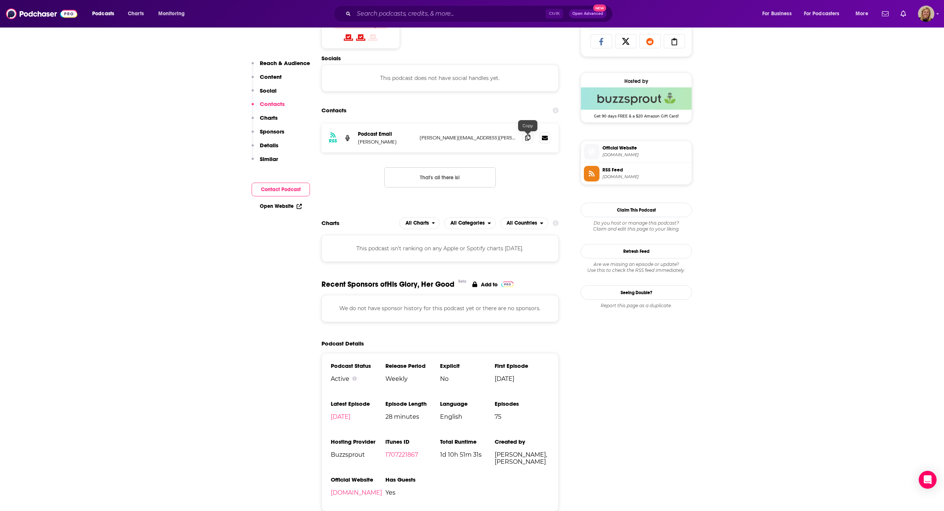
click at [526, 139] on icon at bounding box center [527, 138] width 5 height 6
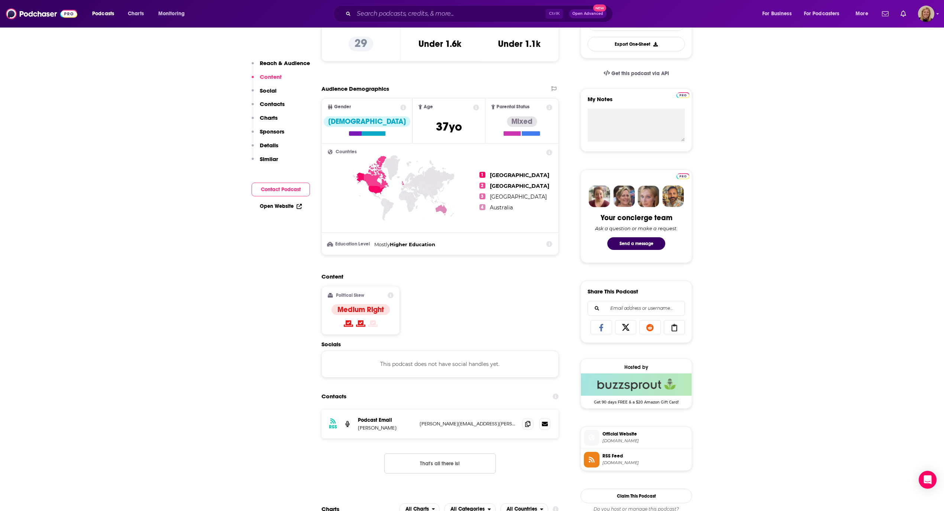
scroll to position [53, 0]
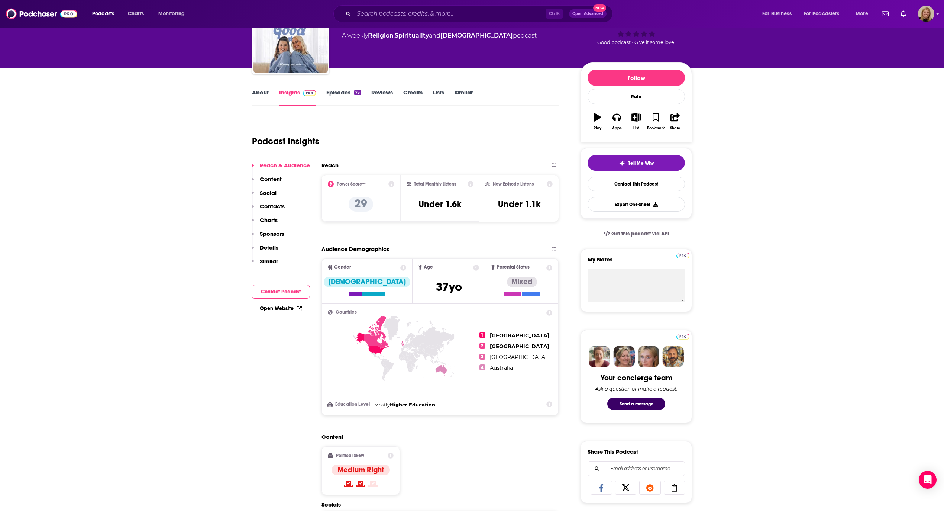
click at [336, 94] on link "Episodes 75" at bounding box center [343, 97] width 35 height 17
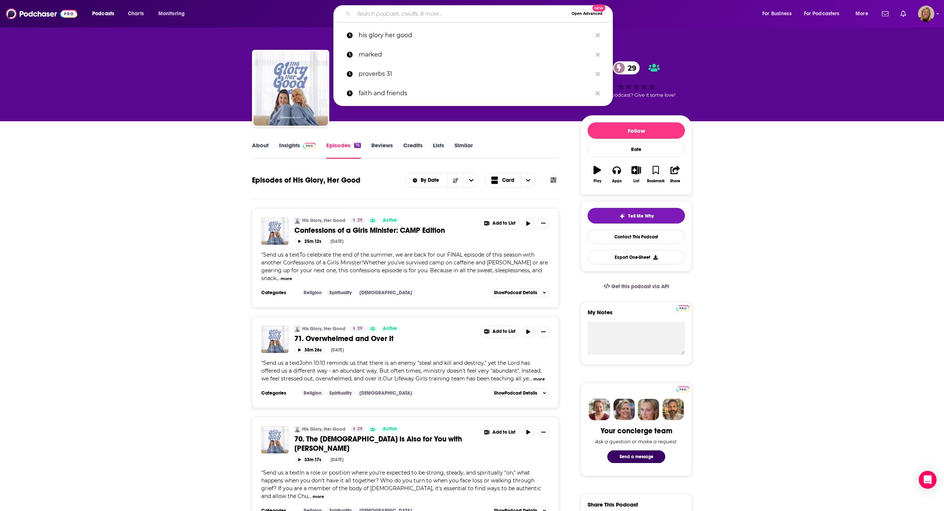
click at [408, 11] on input "Search podcasts, credits, & more..." at bounding box center [461, 14] width 214 height 12
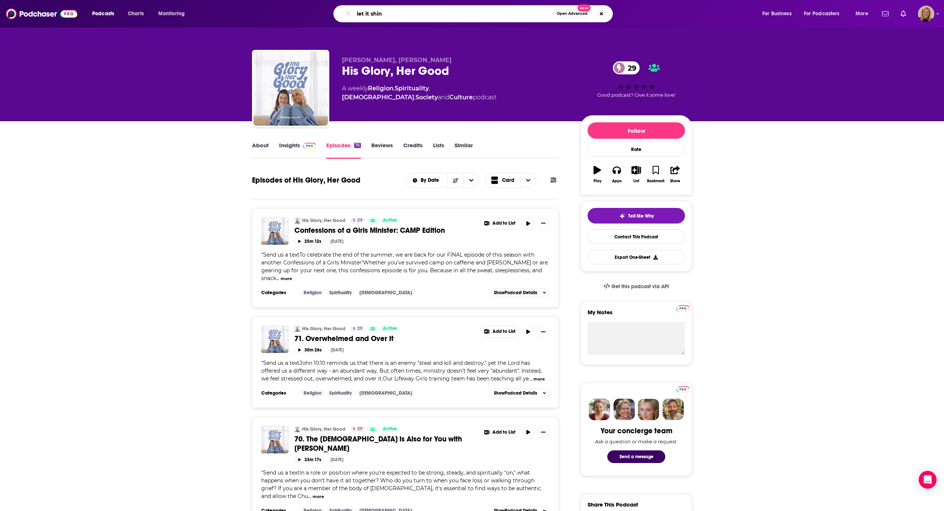
type input "let it shine"
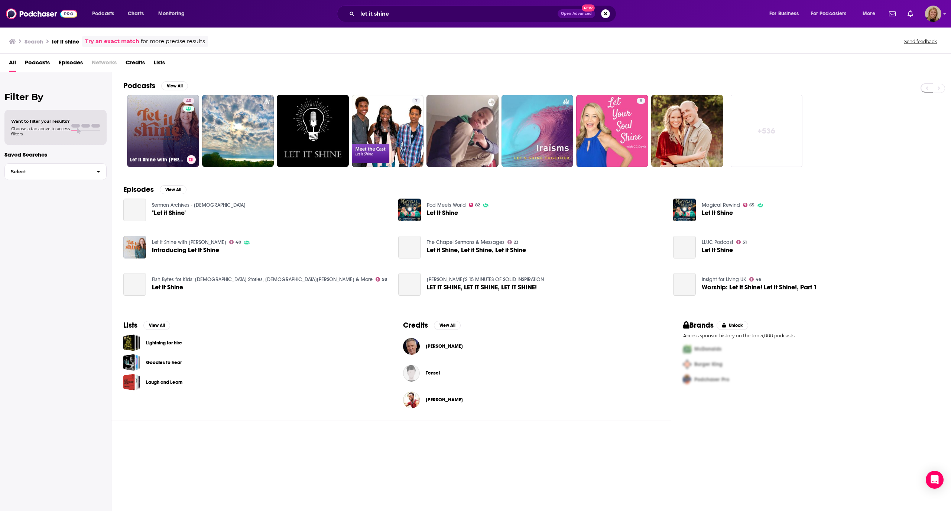
click at [150, 110] on link "40 Let It Shine with [PERSON_NAME]" at bounding box center [163, 131] width 72 height 72
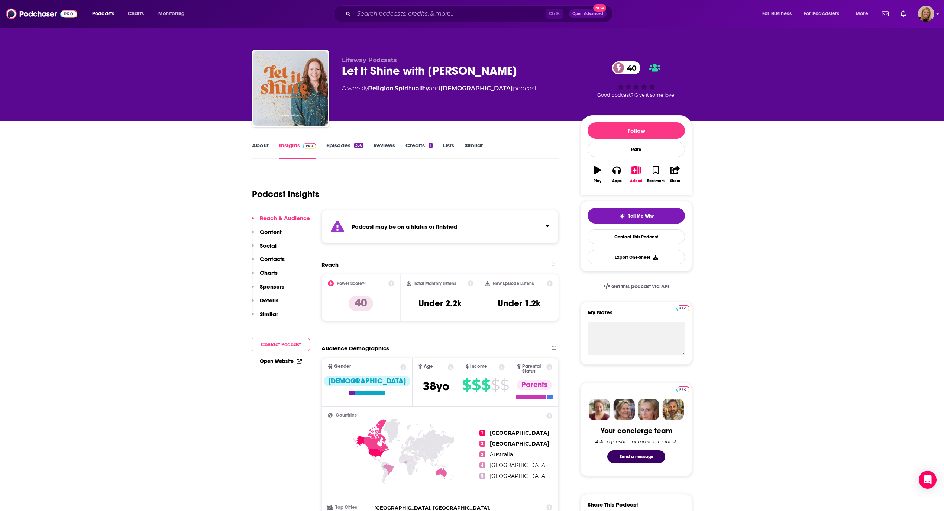
click at [411, 232] on div "Podcast may be on a hiatus or finished" at bounding box center [439, 226] width 237 height 33
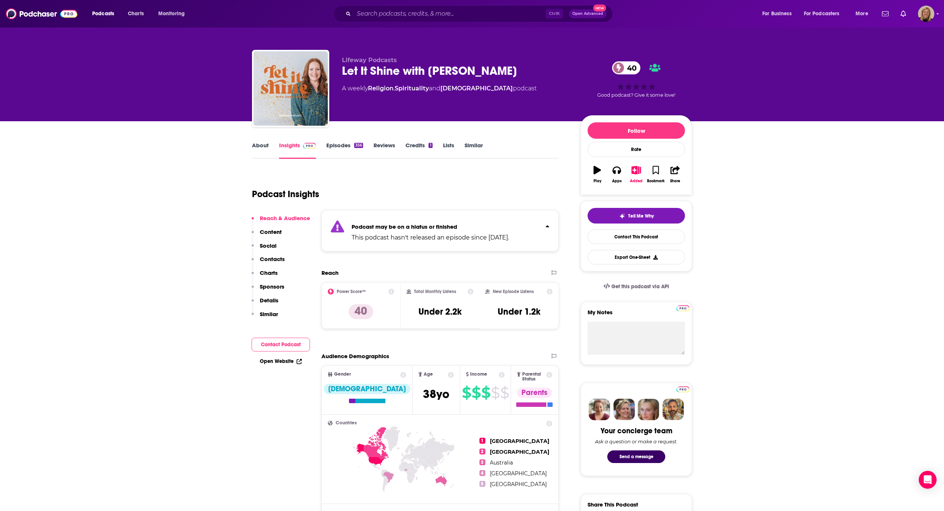
click at [331, 144] on link "Episodes 356" at bounding box center [344, 150] width 37 height 17
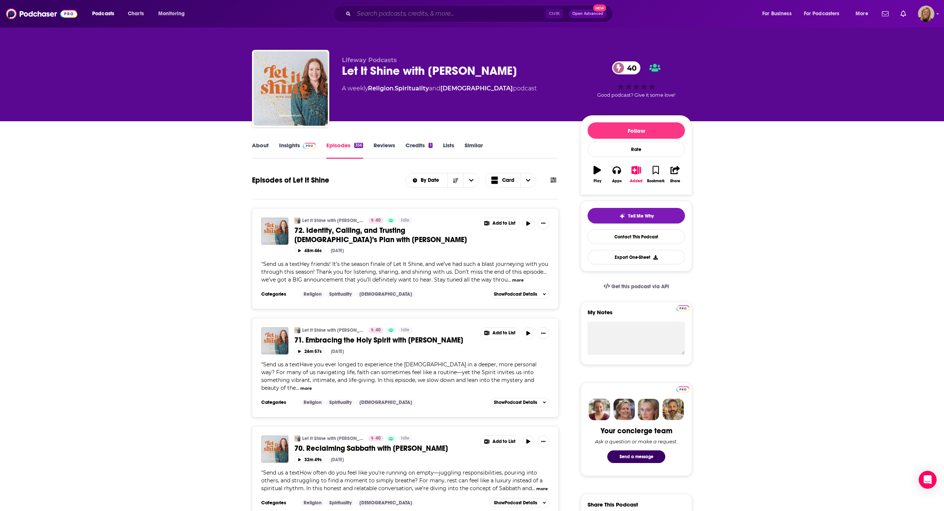
click at [393, 18] on input "Search podcasts, credits, & more..." at bounding box center [450, 14] width 192 height 12
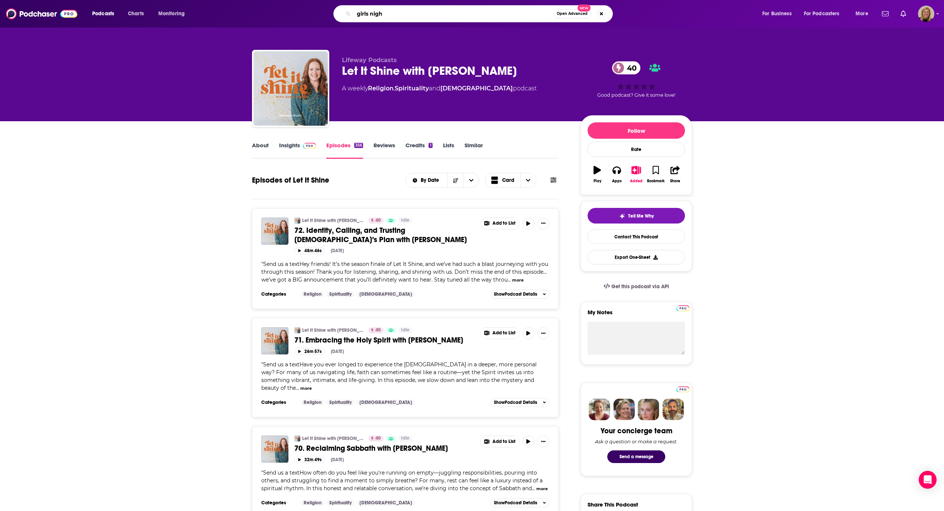
type input "girls night"
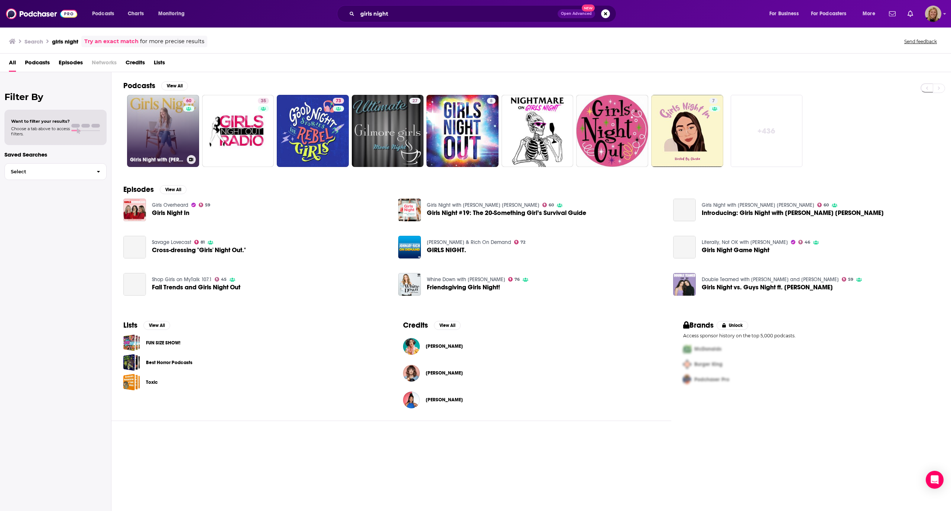
click at [181, 127] on link "60 Girls Night with [PERSON_NAME] [PERSON_NAME]" at bounding box center [163, 131] width 72 height 72
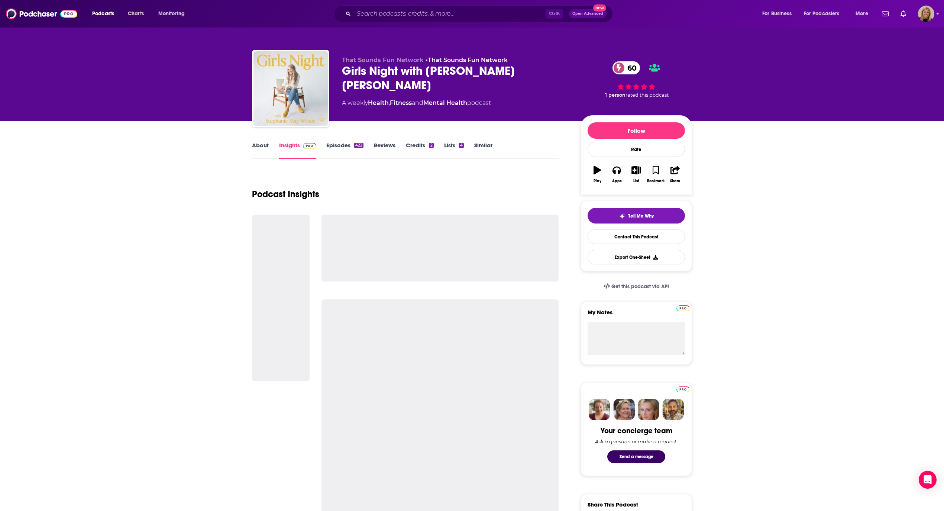
click at [268, 148] on link "About" at bounding box center [260, 150] width 17 height 17
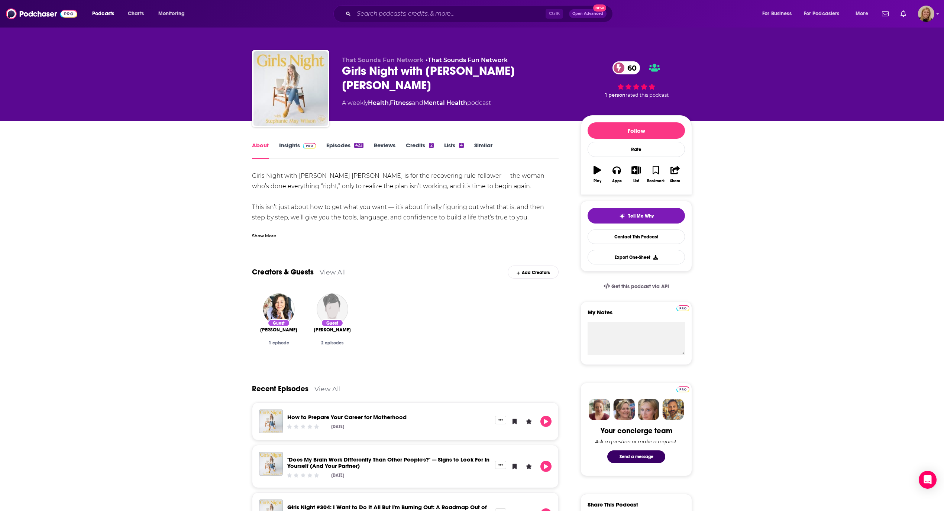
click at [286, 145] on link "Insights" at bounding box center [297, 150] width 37 height 17
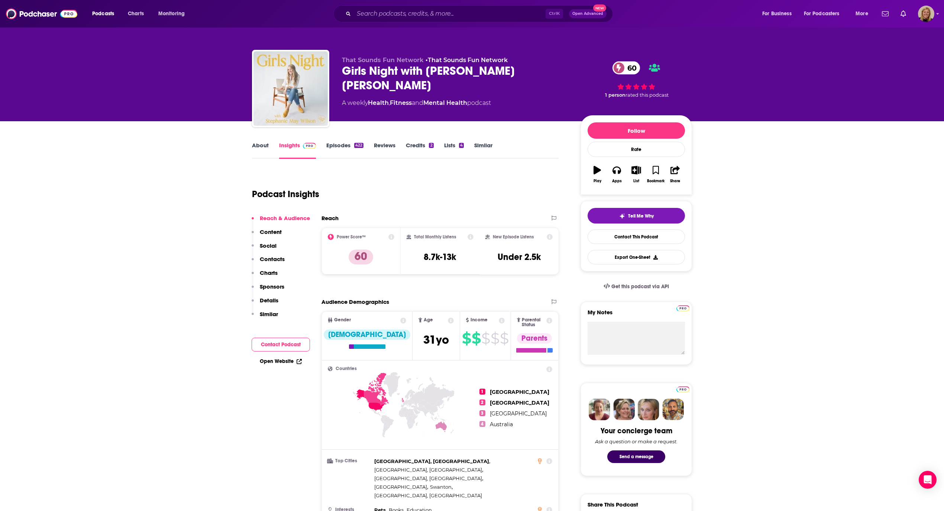
click at [336, 146] on link "Episodes 422" at bounding box center [344, 150] width 37 height 17
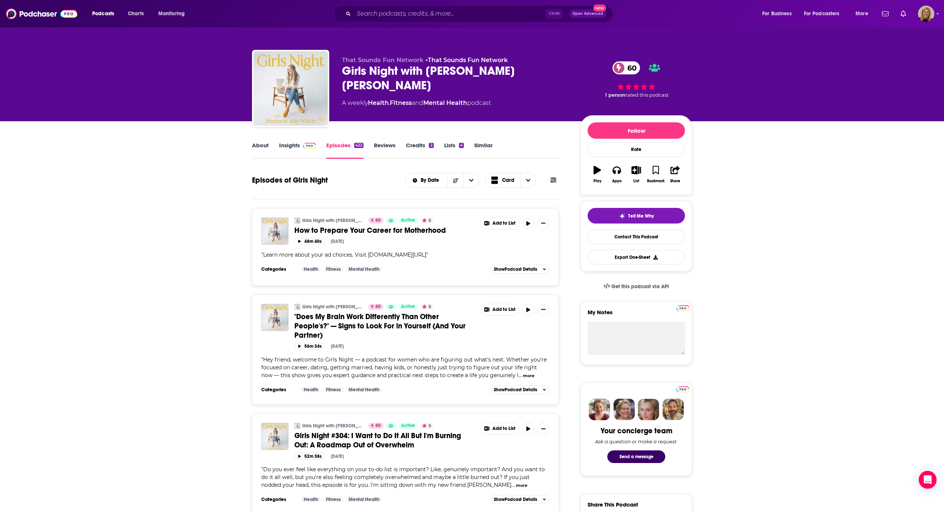
click at [293, 146] on link "Insights" at bounding box center [297, 150] width 37 height 17
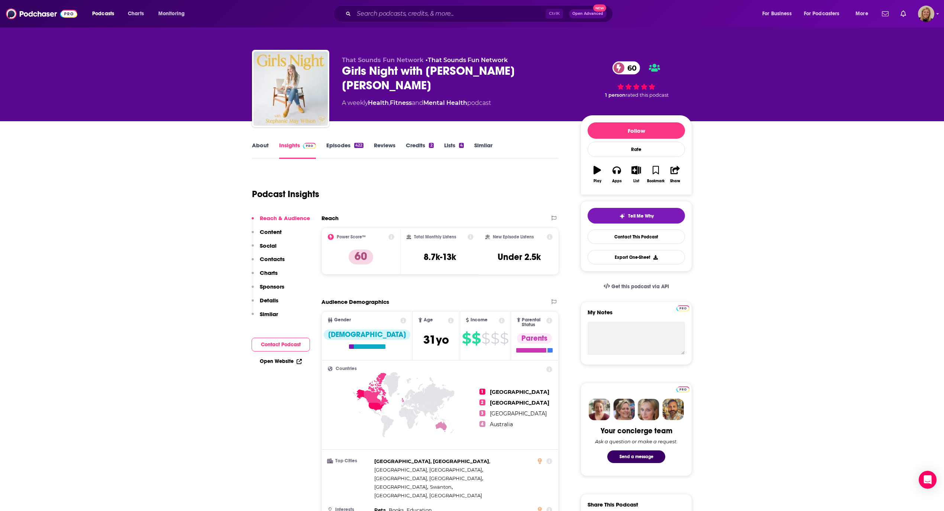
click at [269, 340] on button "Contact Podcast" at bounding box center [281, 344] width 58 height 14
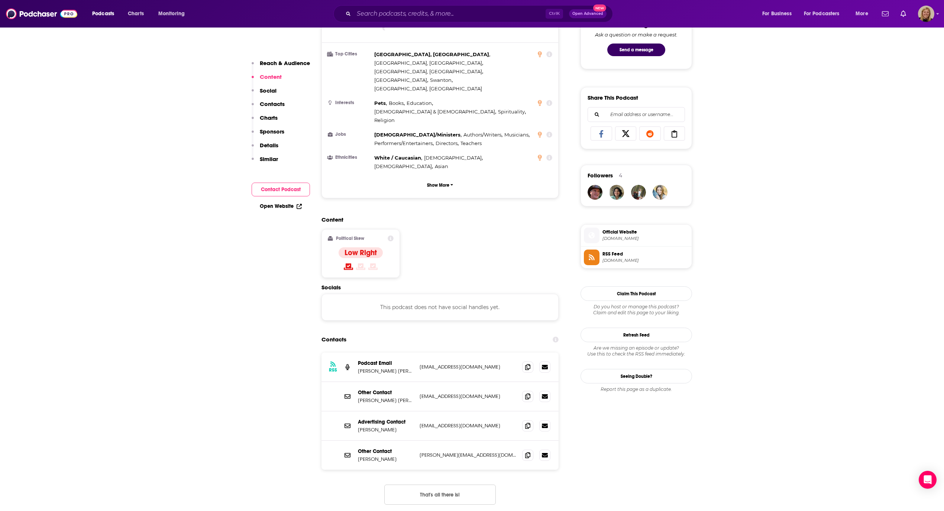
scroll to position [432, 0]
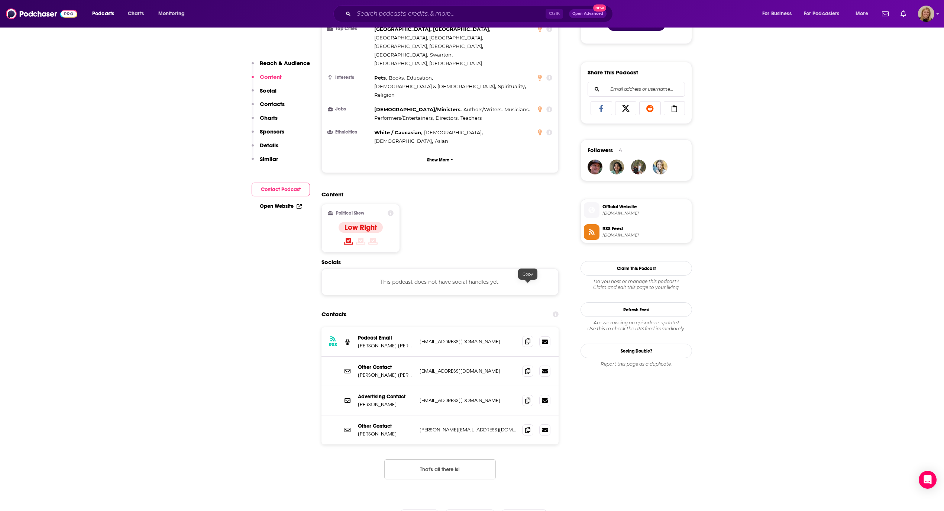
click at [525, 338] on icon at bounding box center [527, 341] width 5 height 6
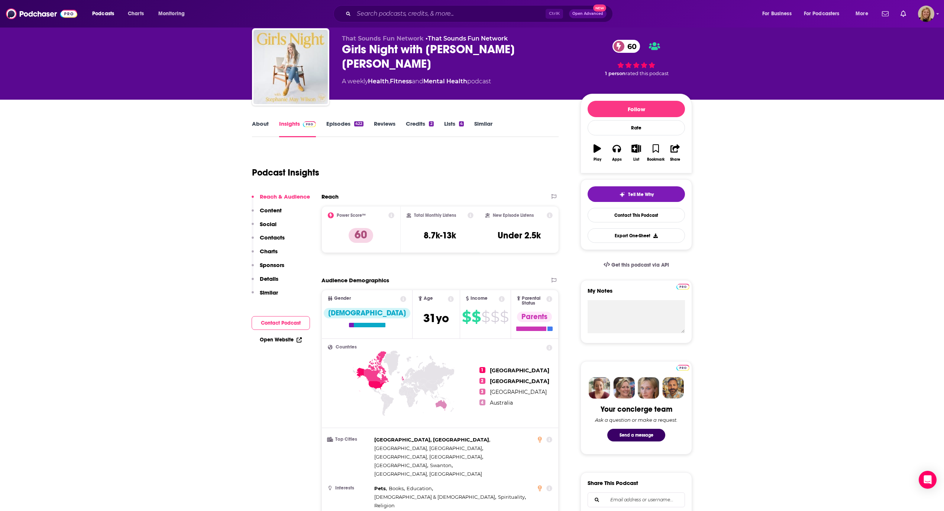
scroll to position [0, 0]
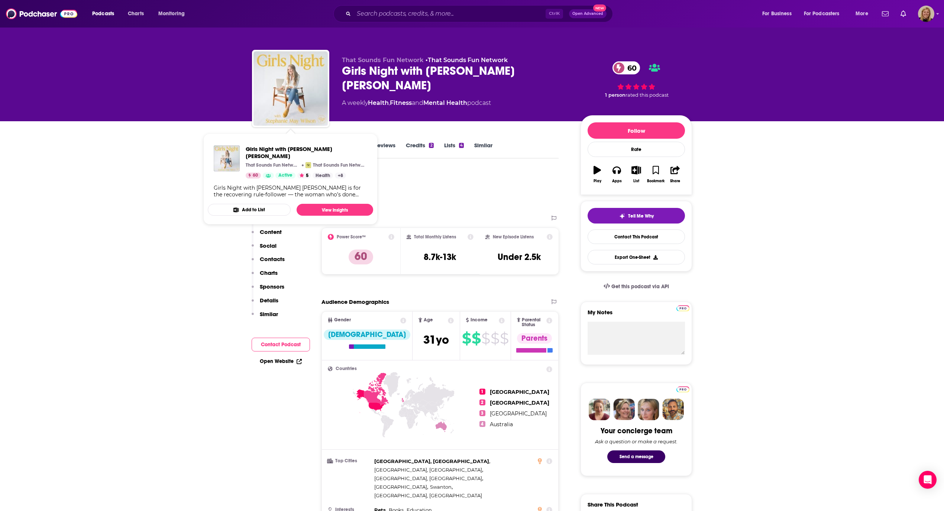
drag, startPoint x: 164, startPoint y: 176, endPoint x: 231, endPoint y: 143, distance: 75.3
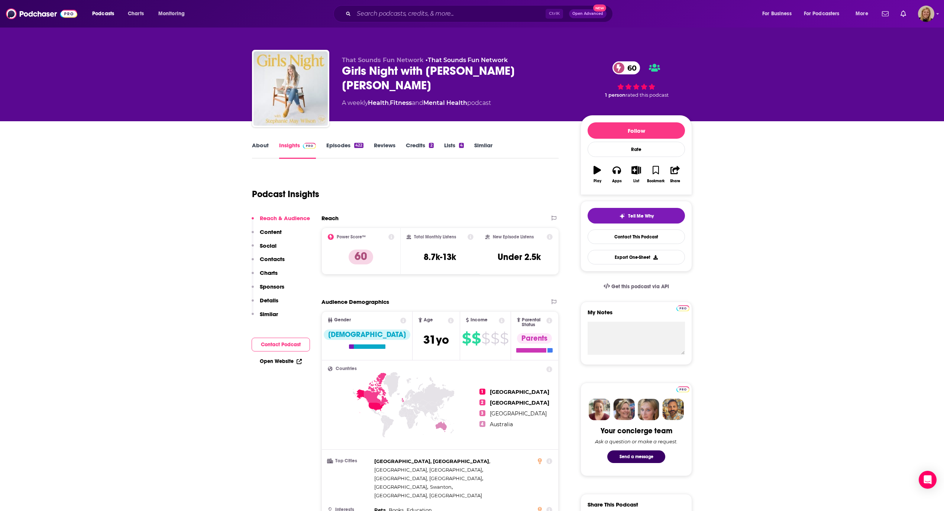
click at [339, 143] on link "Episodes 422" at bounding box center [344, 150] width 37 height 17
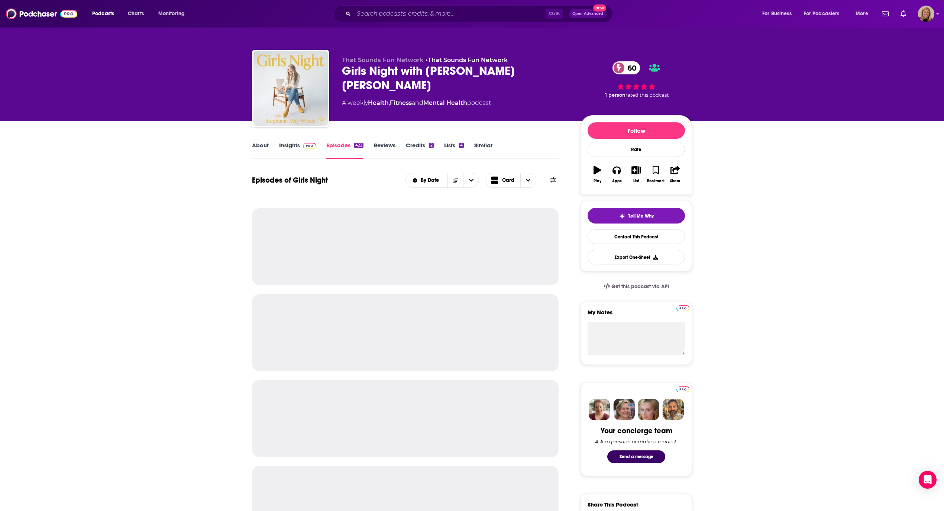
click at [553, 181] on icon at bounding box center [553, 180] width 6 height 6
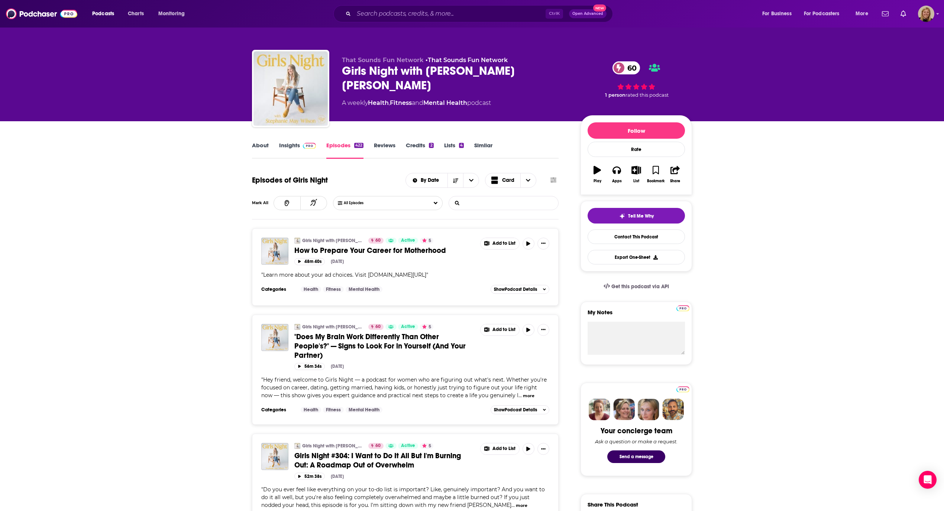
click at [503, 202] on input "List Search Input" at bounding box center [488, 202] width 78 height 13
type input "[PERSON_NAME]"
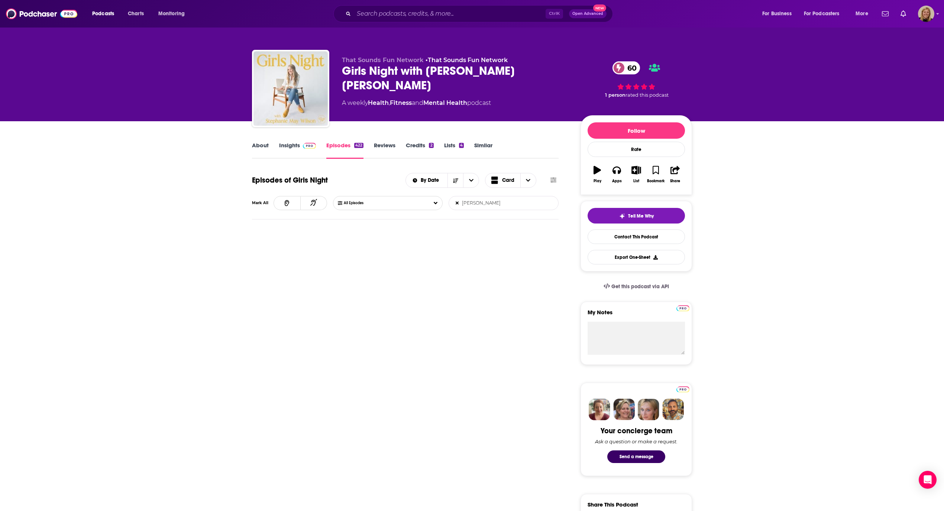
click at [293, 145] on link "Insights" at bounding box center [297, 150] width 37 height 17
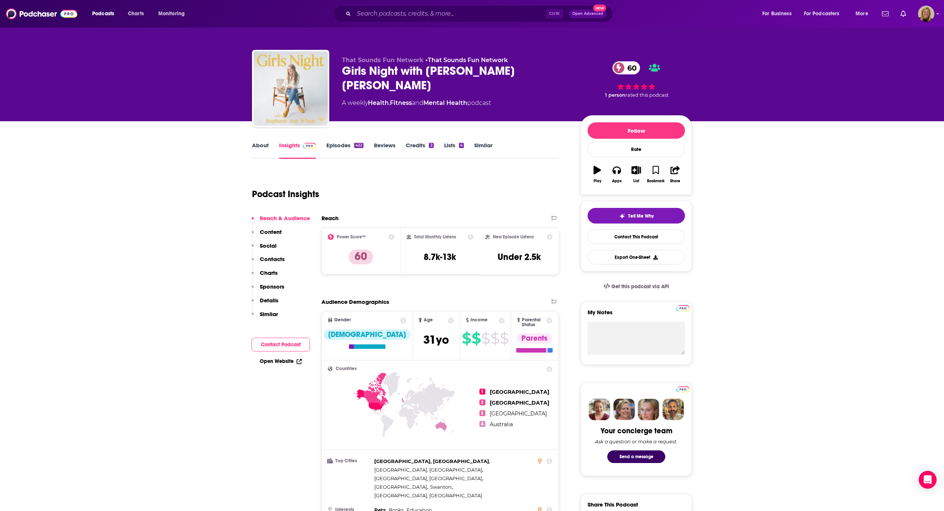
click at [297, 343] on button "Contact Podcast" at bounding box center [281, 344] width 58 height 14
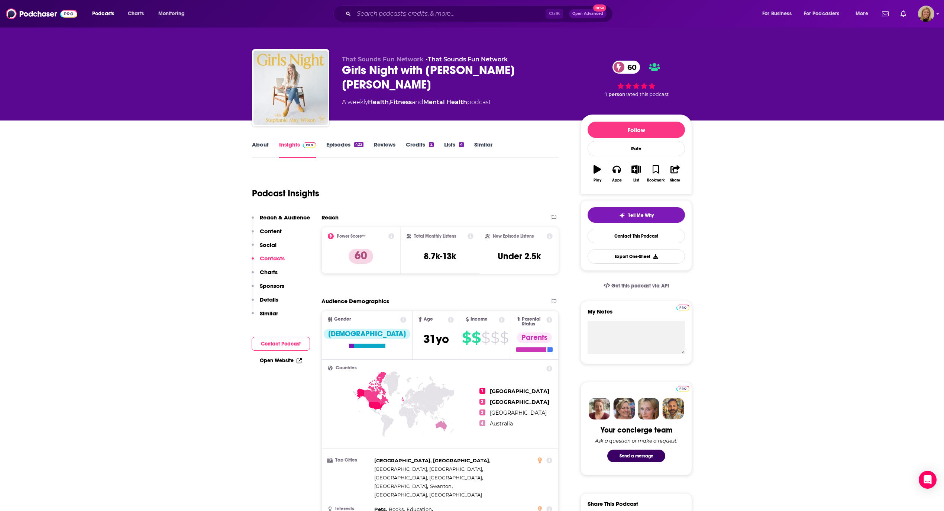
scroll to position [580, 0]
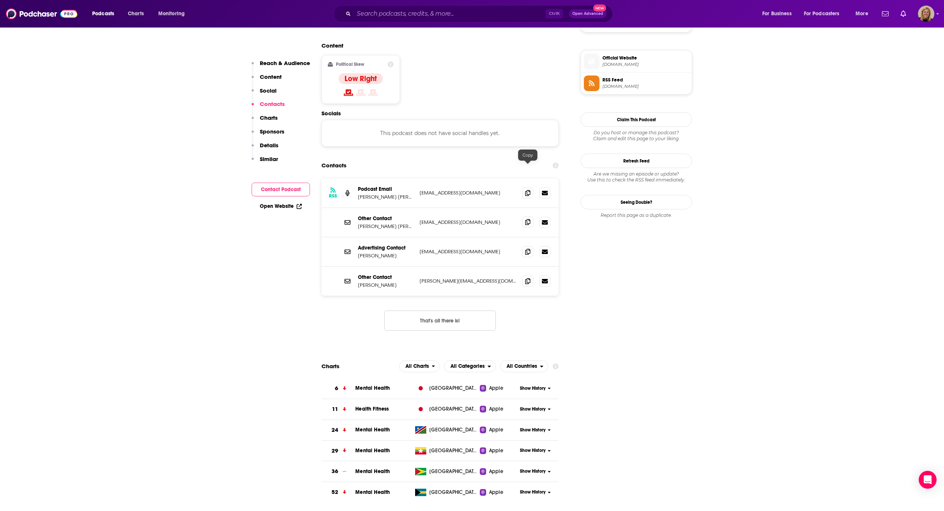
click at [528, 219] on icon at bounding box center [527, 222] width 5 height 6
click at [388, 8] on input "Search podcasts, credits, & more..." at bounding box center [450, 14] width 192 height 12
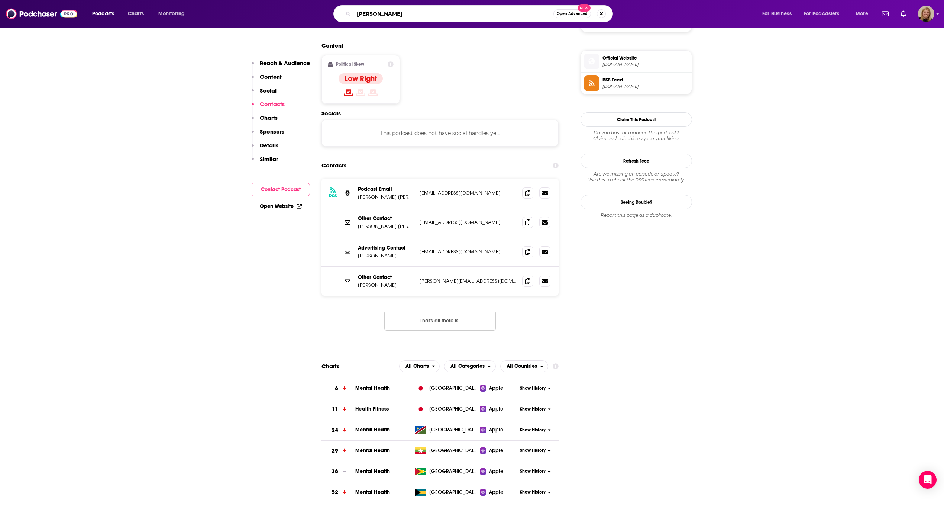
type input "[PERSON_NAME]"
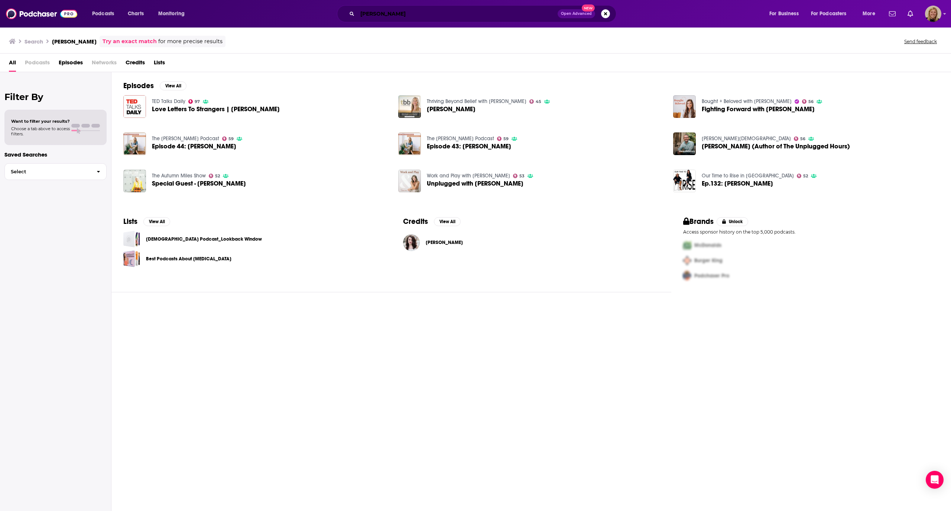
click at [453, 11] on input "[PERSON_NAME]" at bounding box center [458, 14] width 200 height 12
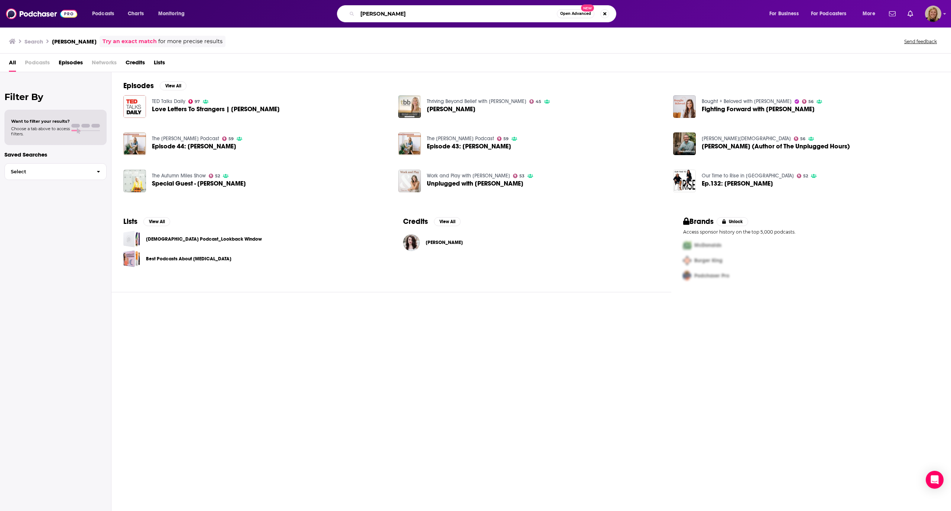
click at [453, 11] on input "[PERSON_NAME]" at bounding box center [458, 14] width 200 height 12
type input "1000 unplugged hours"
